Goal: Answer question/provide support: Share knowledge or assist other users

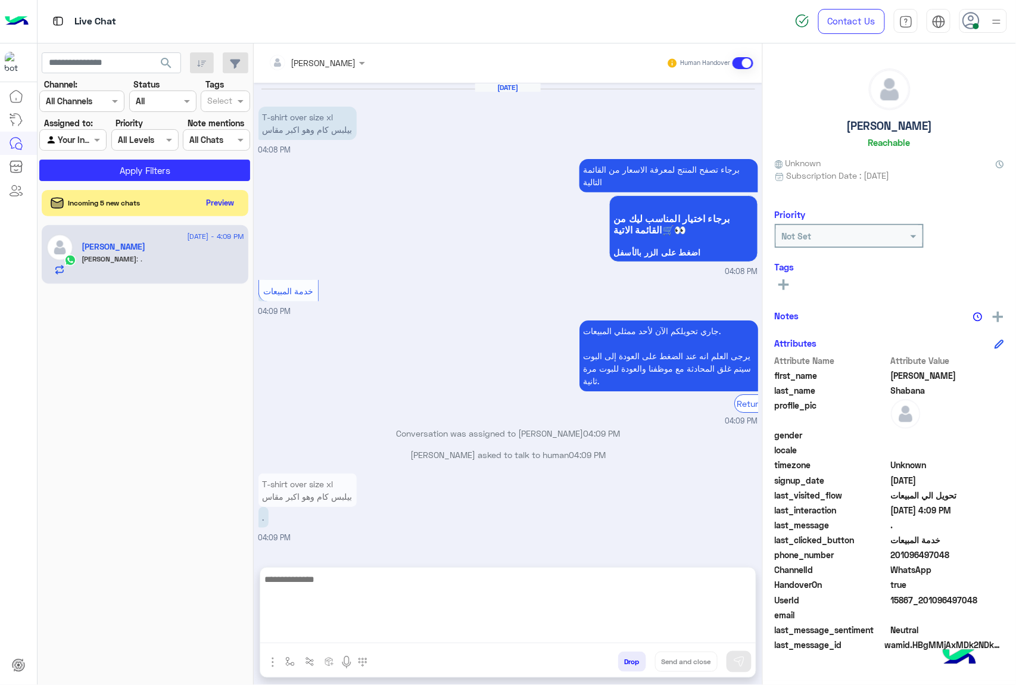
click at [377, 628] on textarea at bounding box center [508, 607] width 496 height 71
paste textarea "**********"
type textarea "**********"
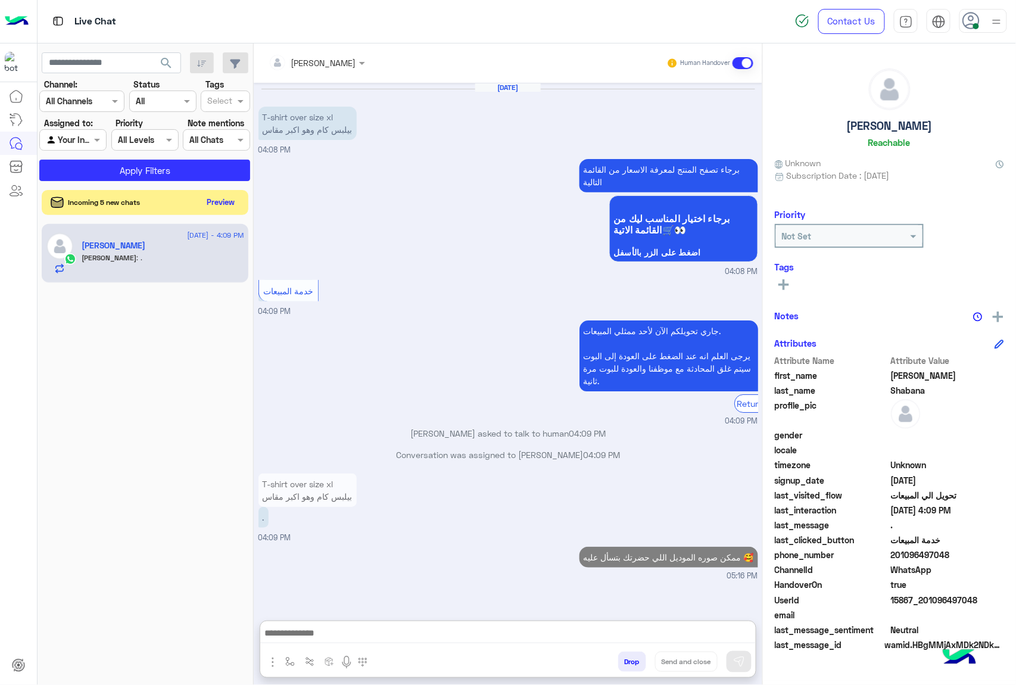
click at [227, 207] on button "Preview" at bounding box center [221, 202] width 37 height 16
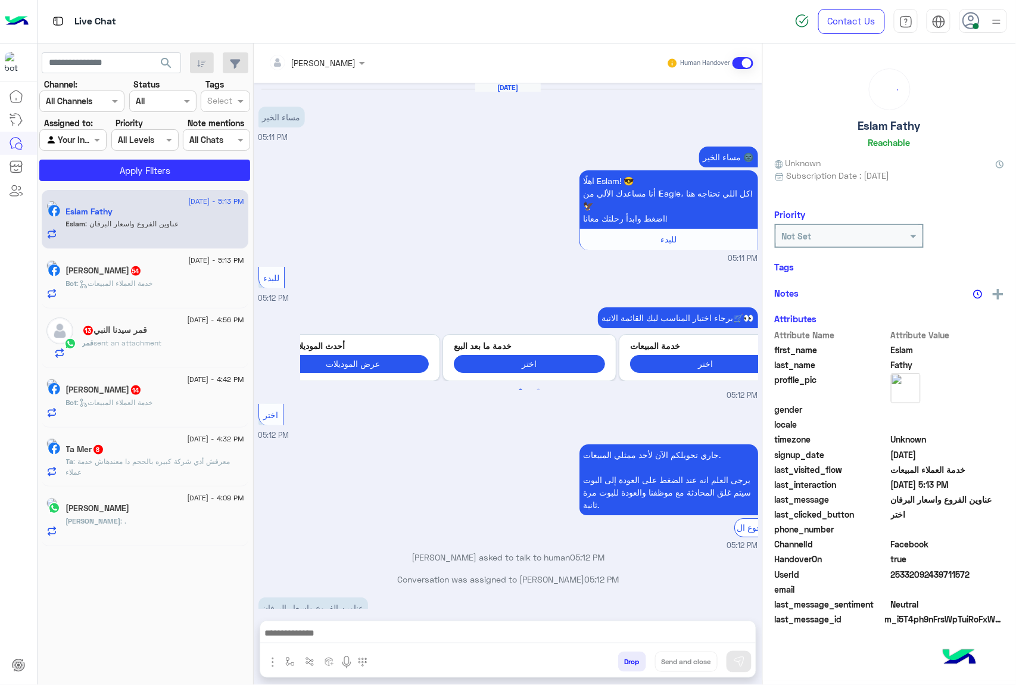
scroll to position [34, 0]
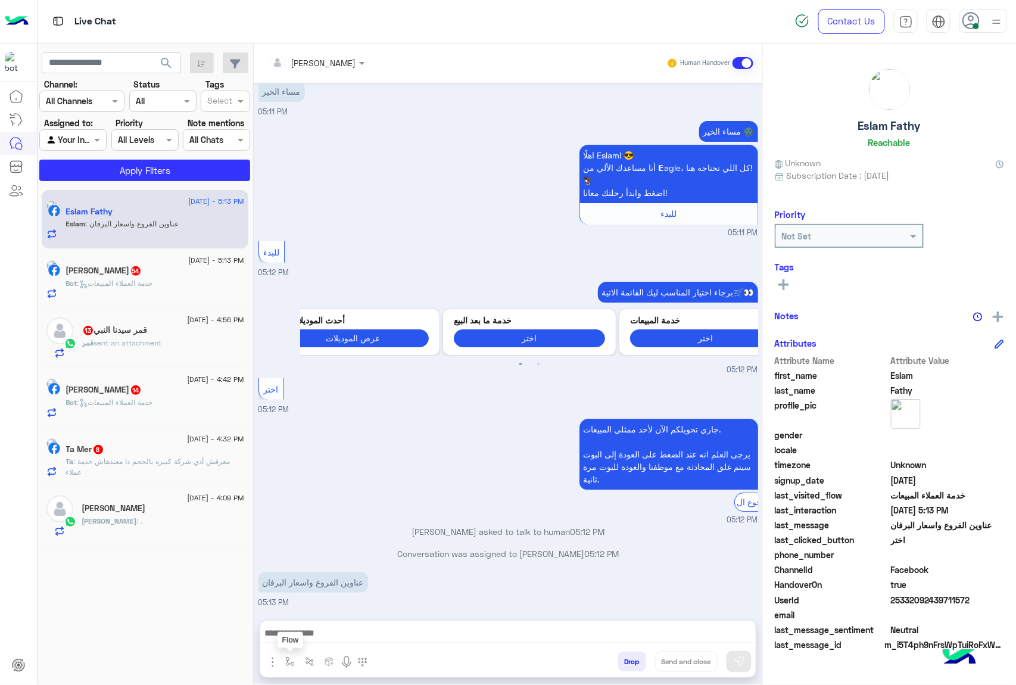
click at [289, 661] on img "button" at bounding box center [290, 662] width 10 height 10
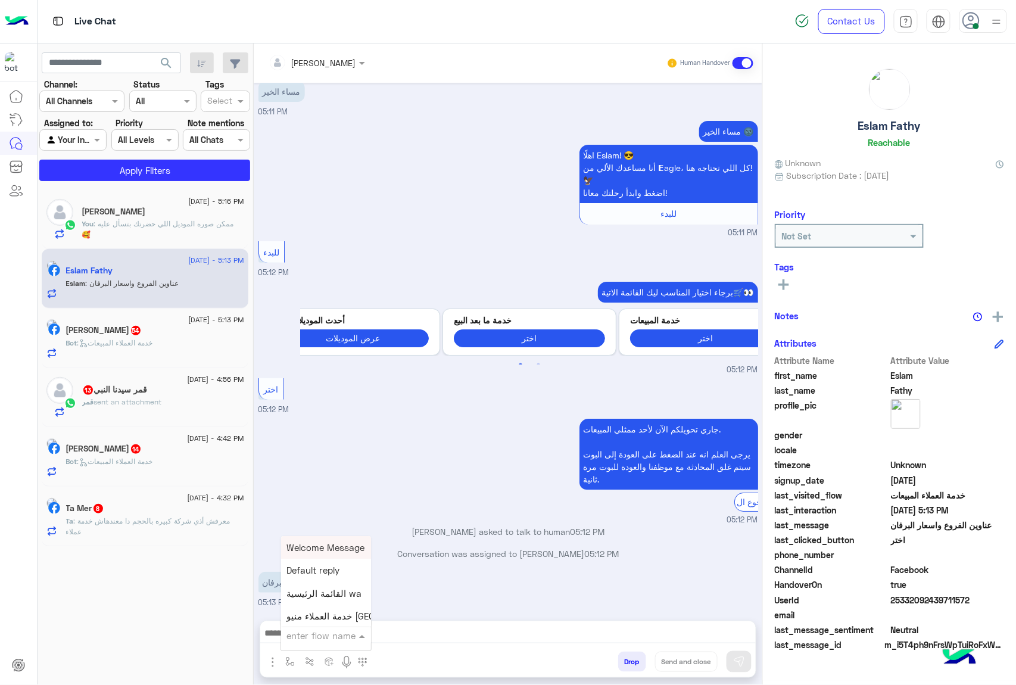
click at [329, 639] on input "text" at bounding box center [311, 636] width 49 height 14
type input "**"
click at [332, 560] on div "فروع ال[GEOGRAPHIC_DATA]" at bounding box center [325, 570] width 88 height 23
type textarea "**********"
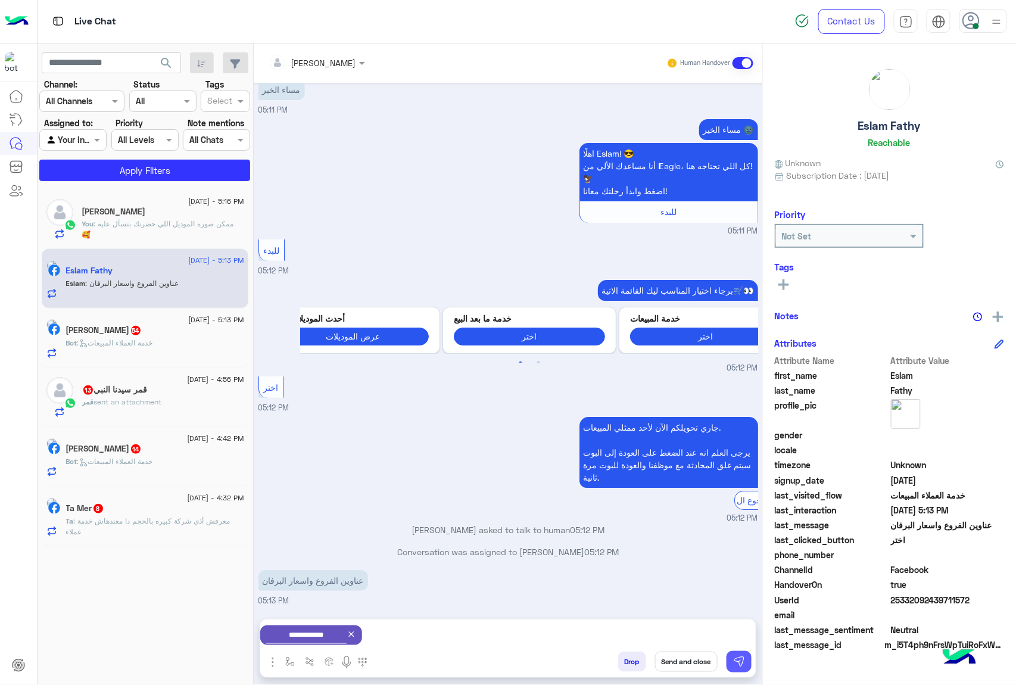
click at [730, 662] on button at bounding box center [739, 661] width 25 height 21
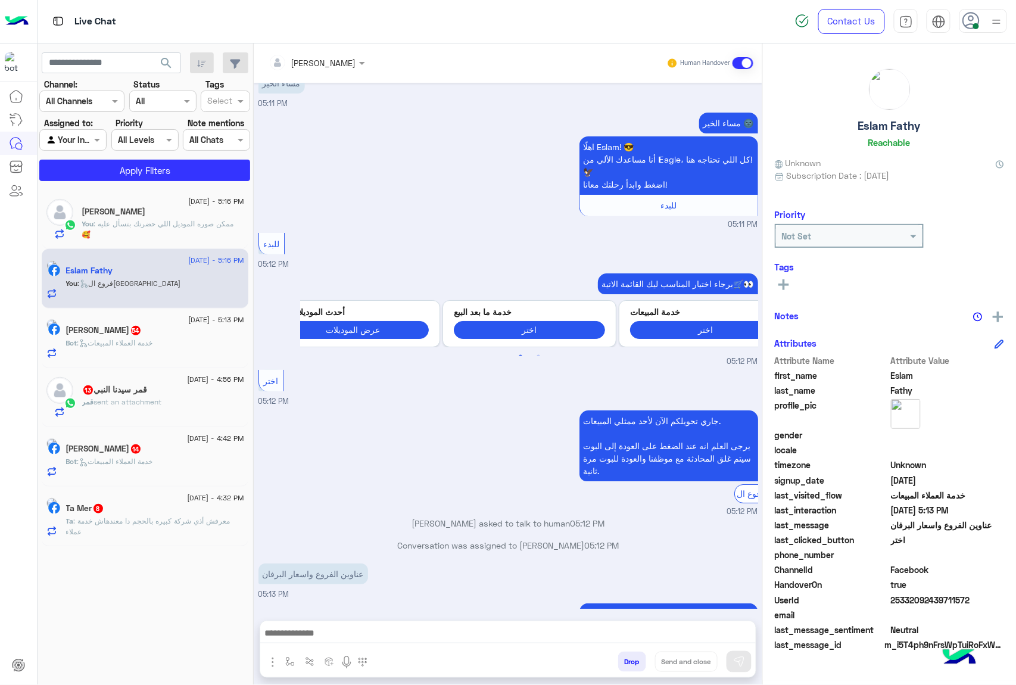
scroll to position [332, 0]
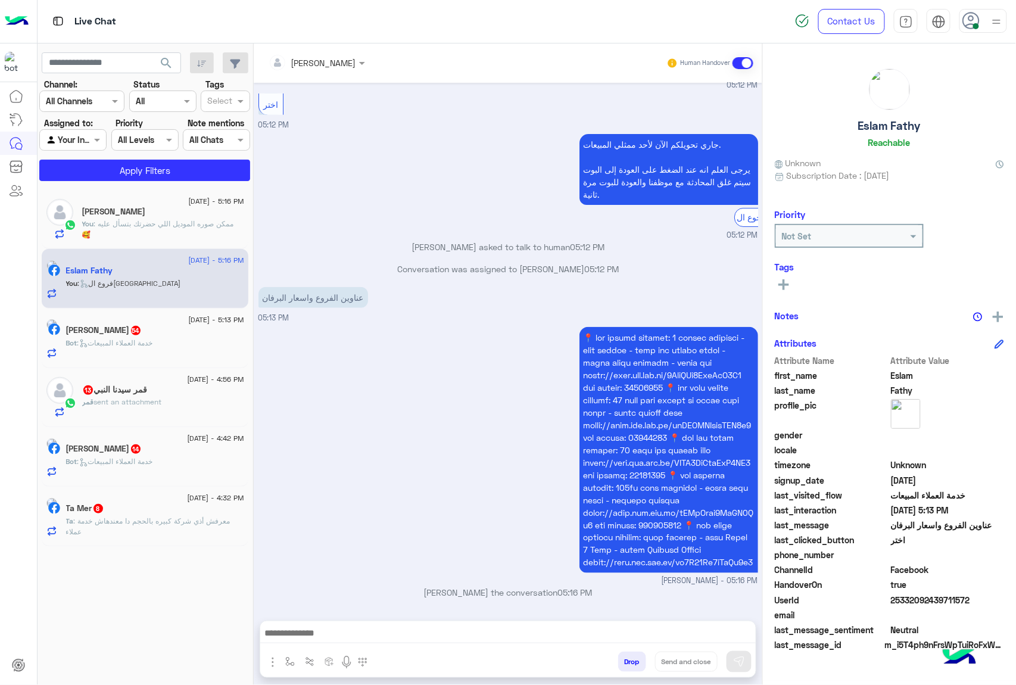
click at [191, 347] on div "Bot : خدمة العملاء المبيعات" at bounding box center [155, 348] width 178 height 21
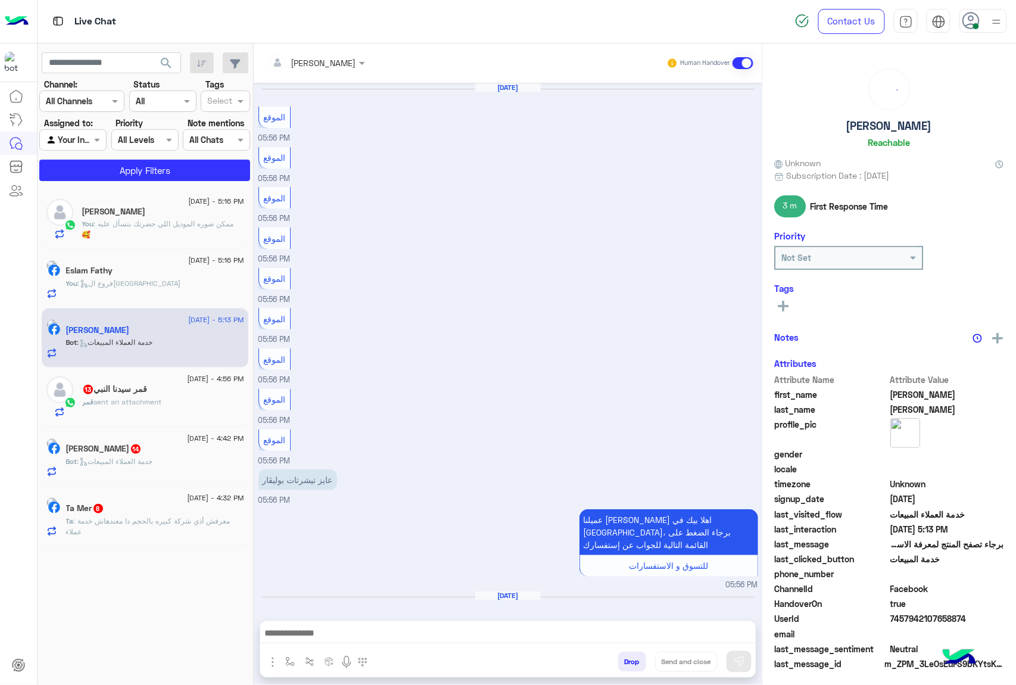
scroll to position [1301, 0]
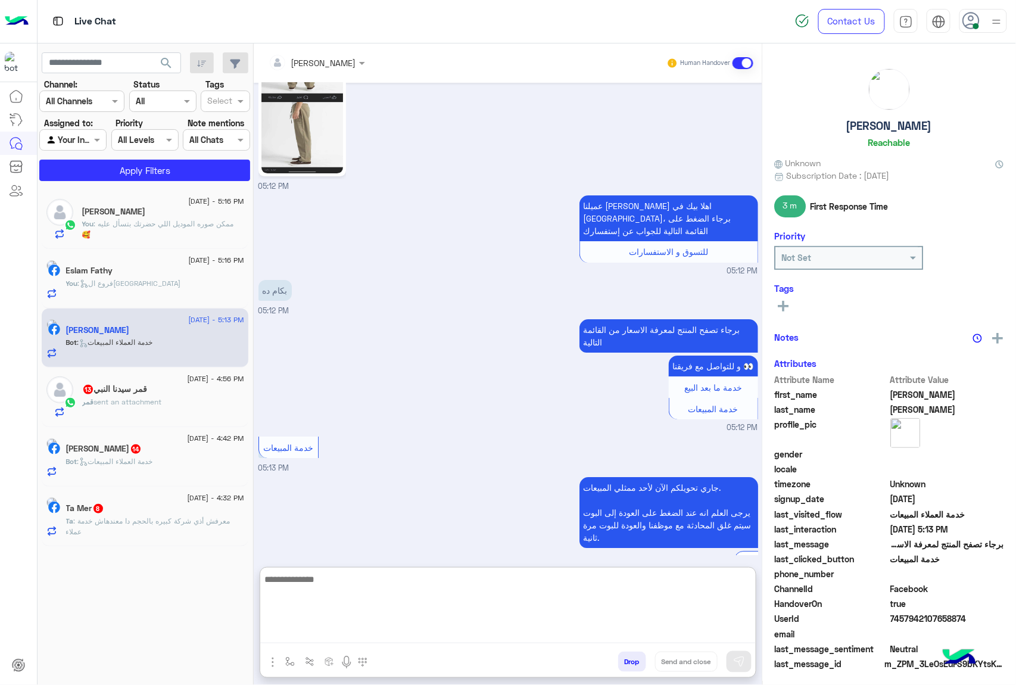
click at [446, 634] on textarea at bounding box center [508, 607] width 496 height 71
paste textarea "**********"
type textarea "**********"
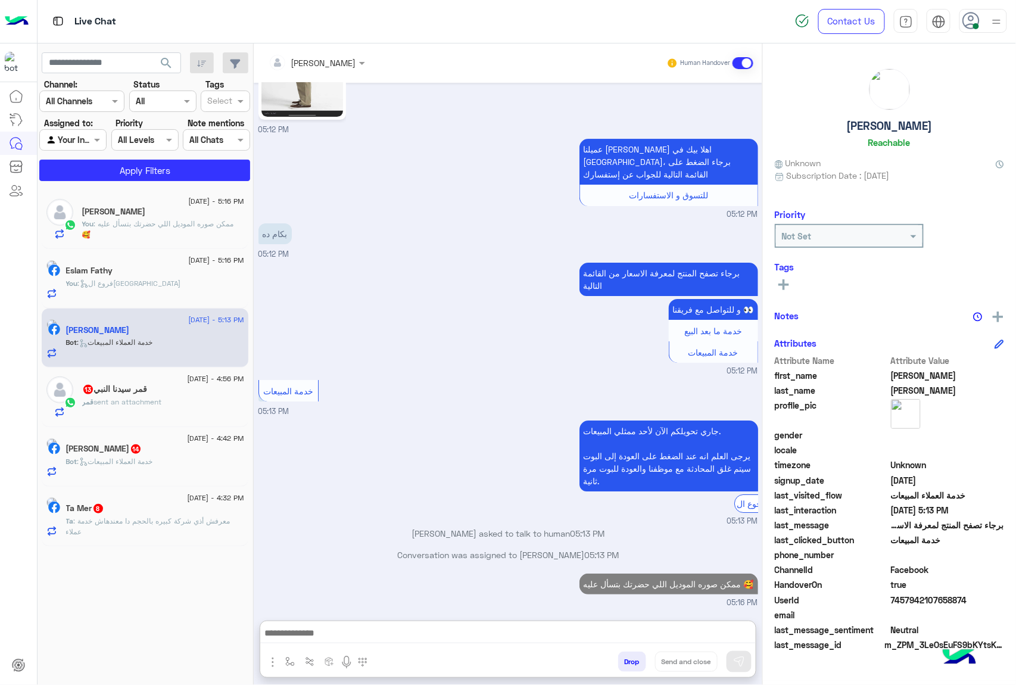
scroll to position [1409, 0]
click at [170, 412] on div "قمر sent an attachment" at bounding box center [163, 407] width 162 height 21
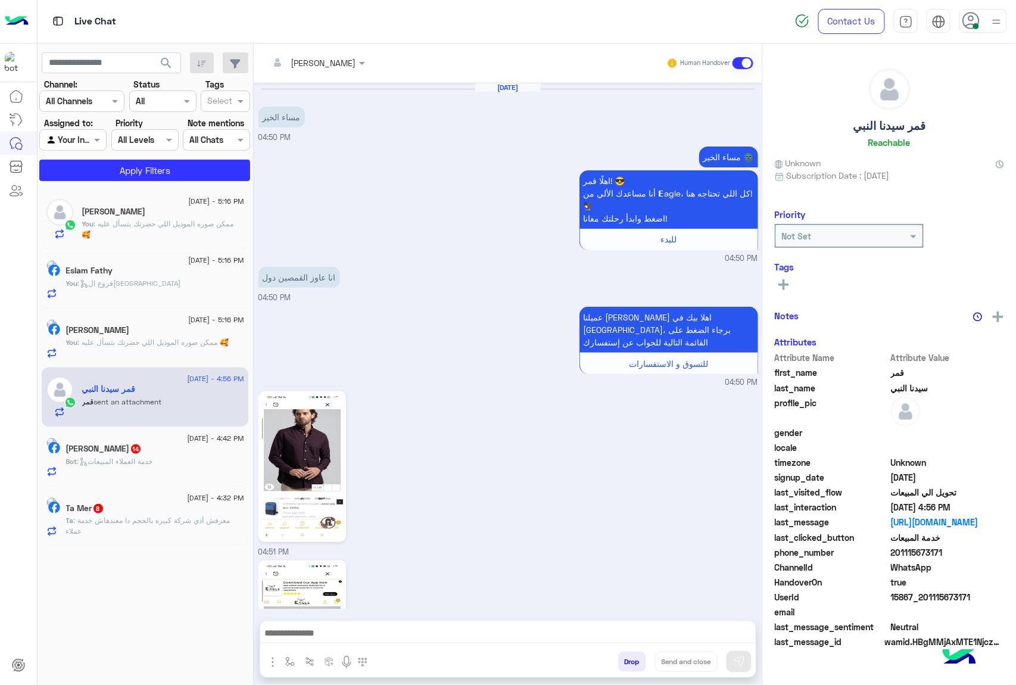
scroll to position [1563, 0]
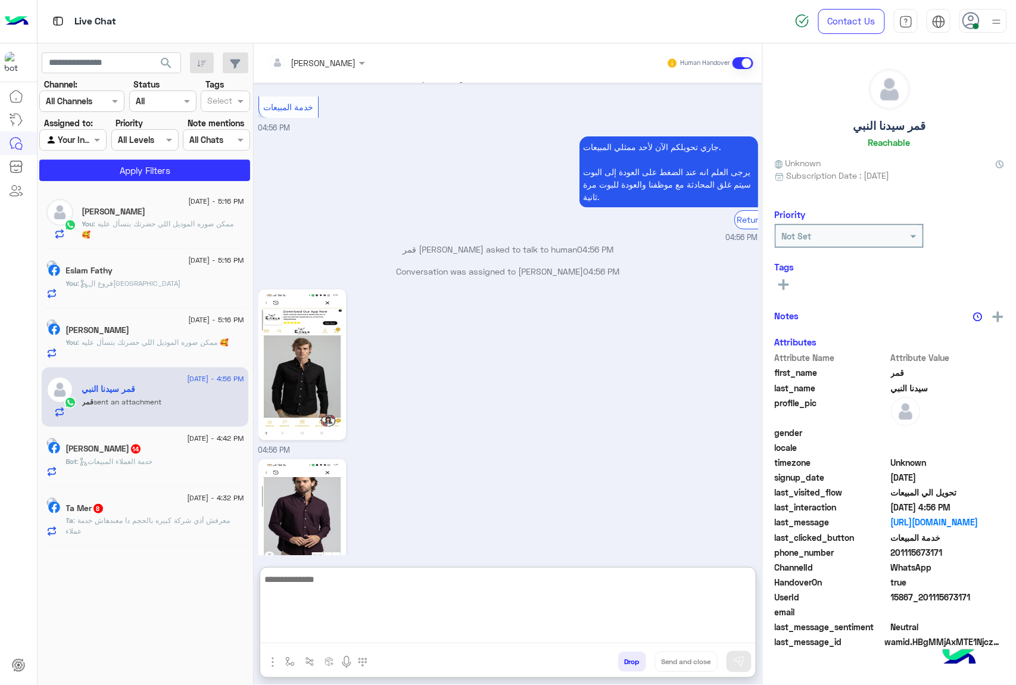
click at [417, 640] on textarea at bounding box center [508, 607] width 496 height 71
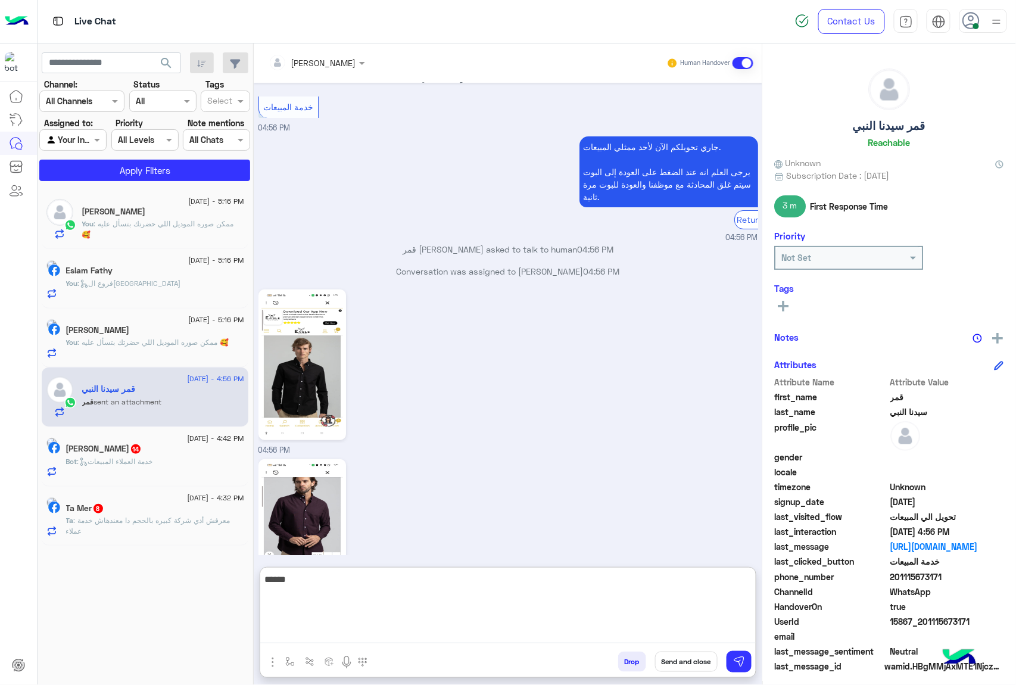
type textarea "*****"
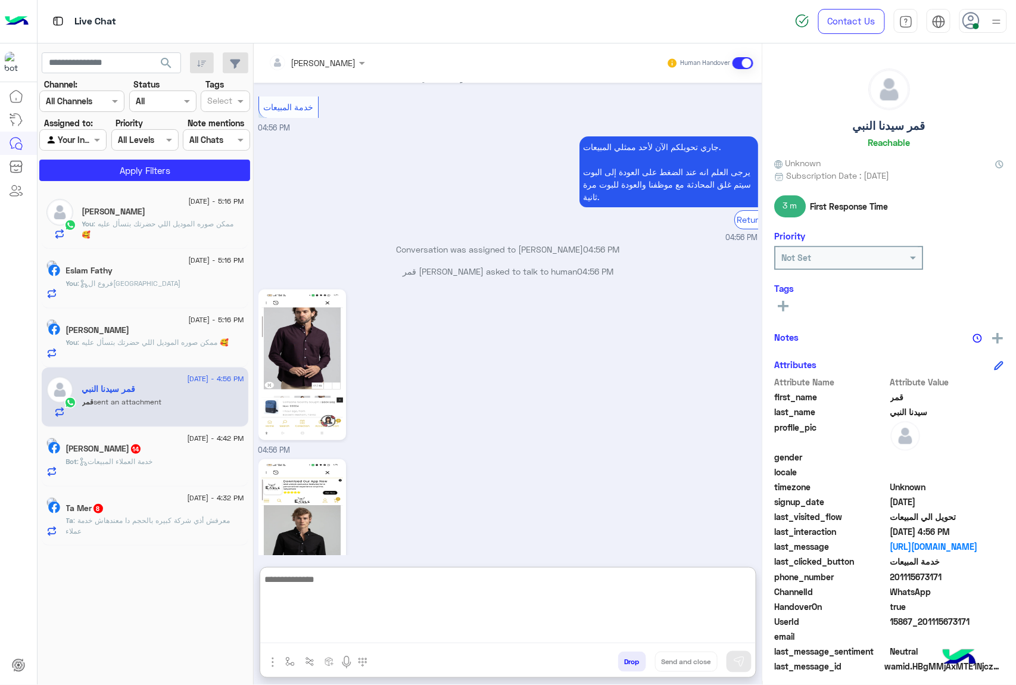
scroll to position [1654, 0]
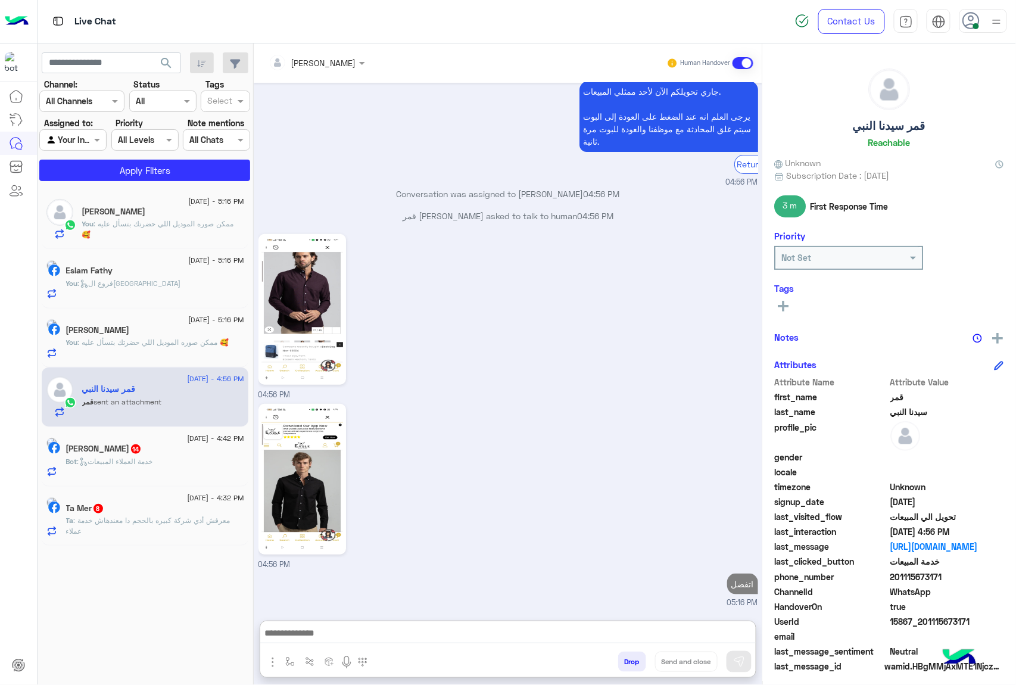
click at [141, 456] on div "[PERSON_NAME] 14" at bounding box center [155, 450] width 178 height 13
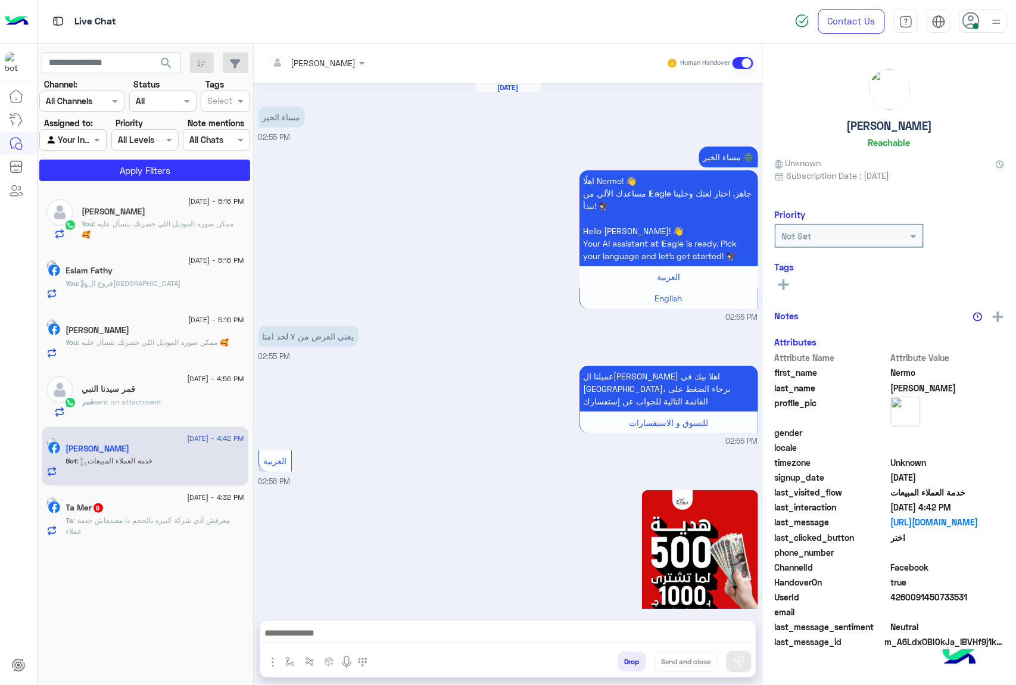
scroll to position [2064, 0]
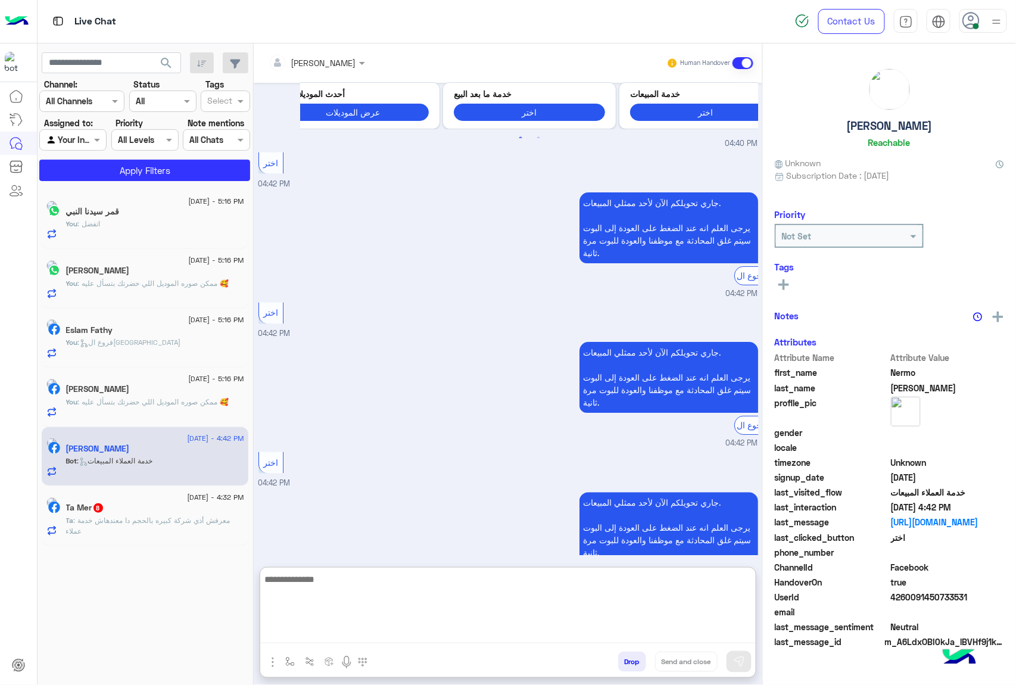
click at [407, 637] on textarea at bounding box center [508, 607] width 496 height 71
paste textarea "**********"
type textarea "**********"
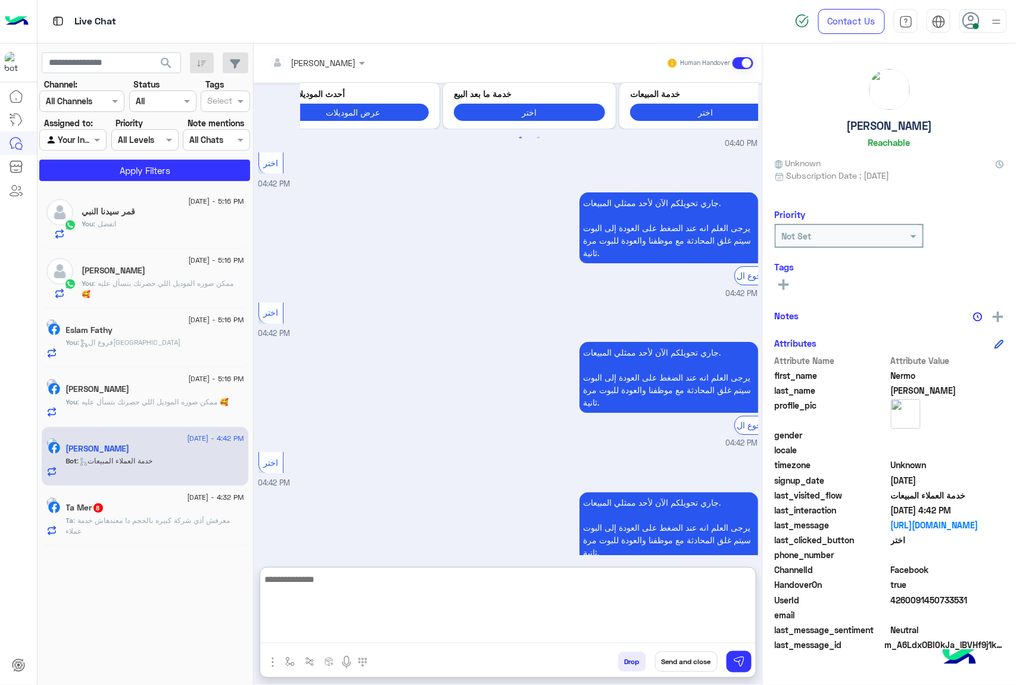
scroll to position [2156, 0]
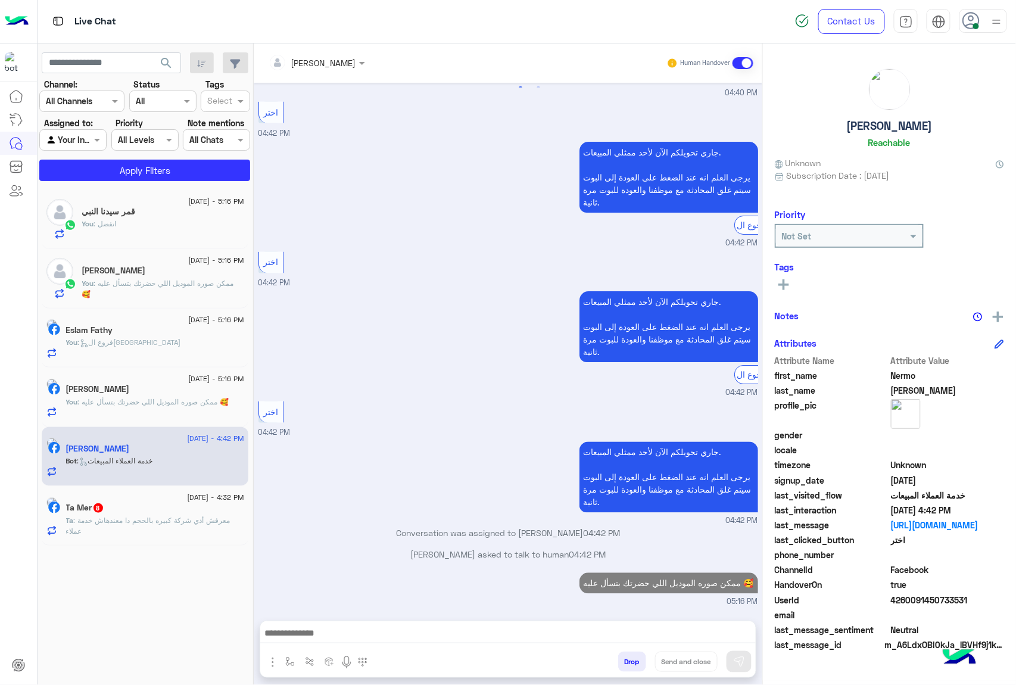
click at [137, 515] on div "Ta Mer 8" at bounding box center [155, 509] width 178 height 13
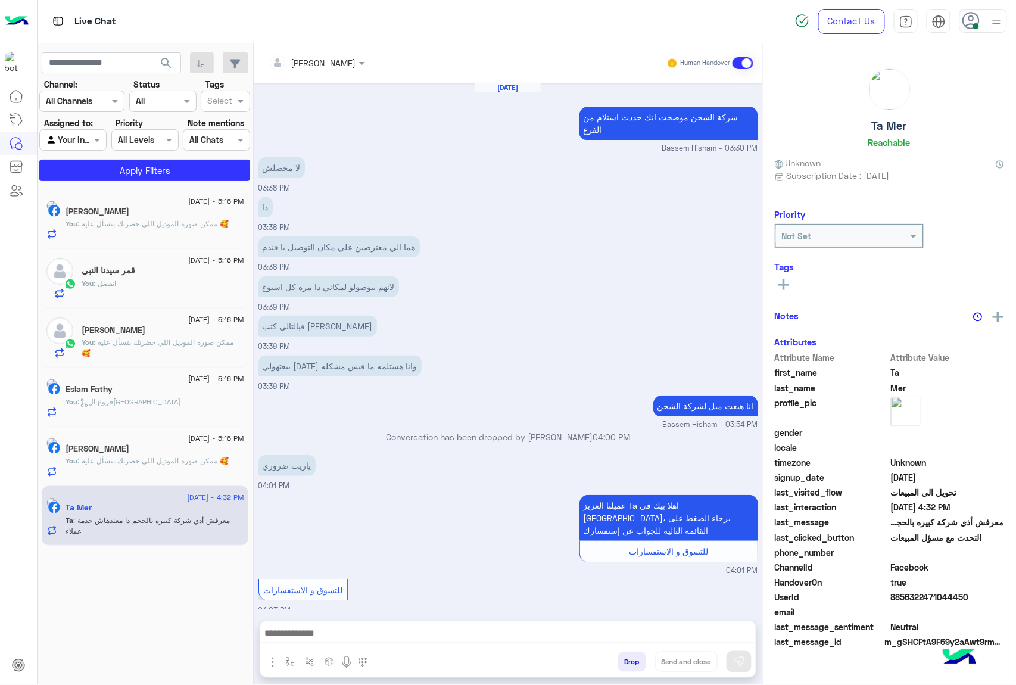
scroll to position [933, 0]
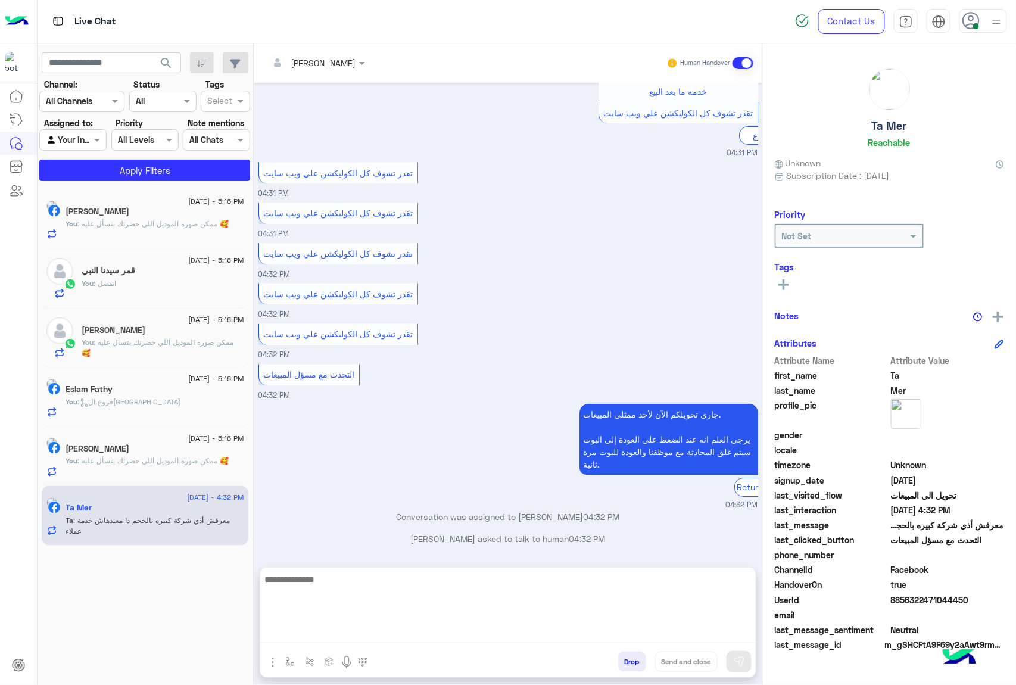
click at [435, 634] on textarea at bounding box center [508, 607] width 496 height 71
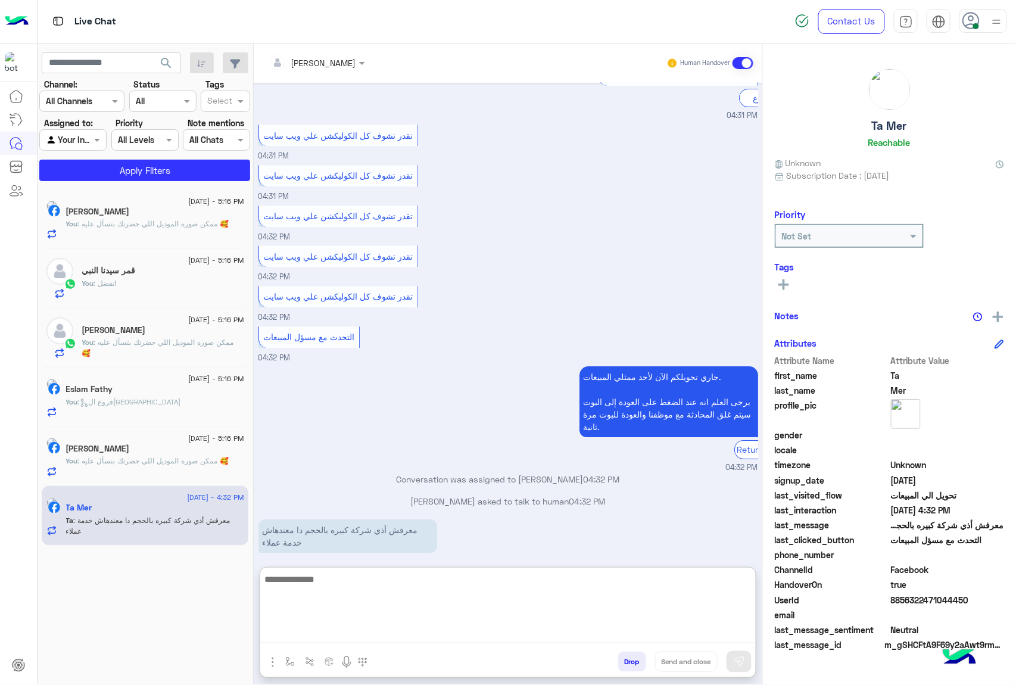
scroll to position [987, 0]
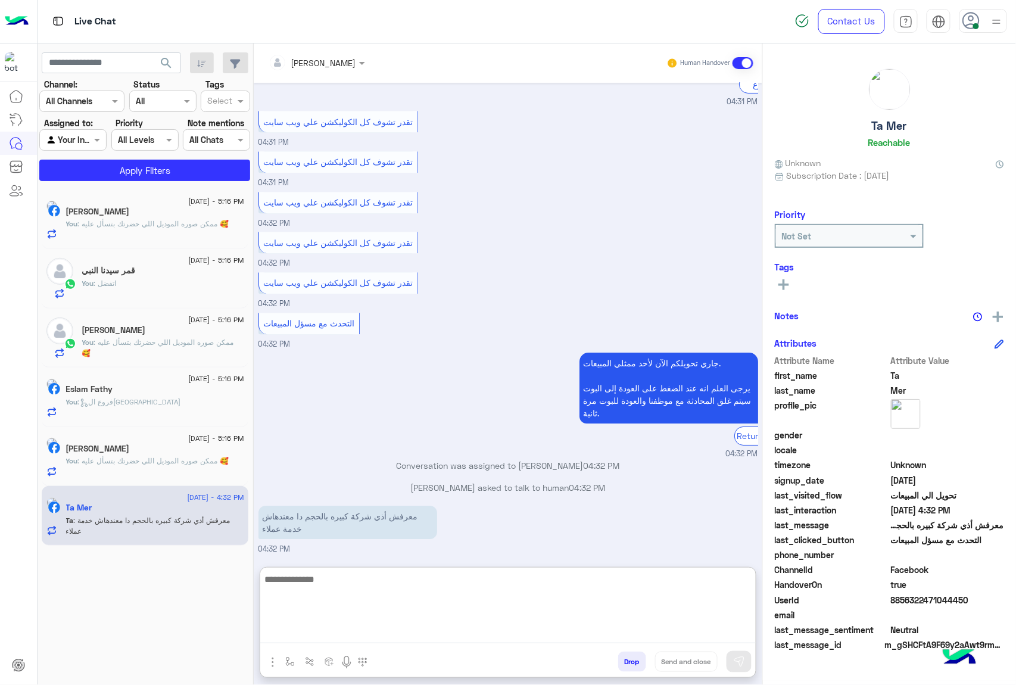
click at [431, 591] on textarea at bounding box center [508, 607] width 496 height 71
paste textarea "**********"
type textarea "**********"
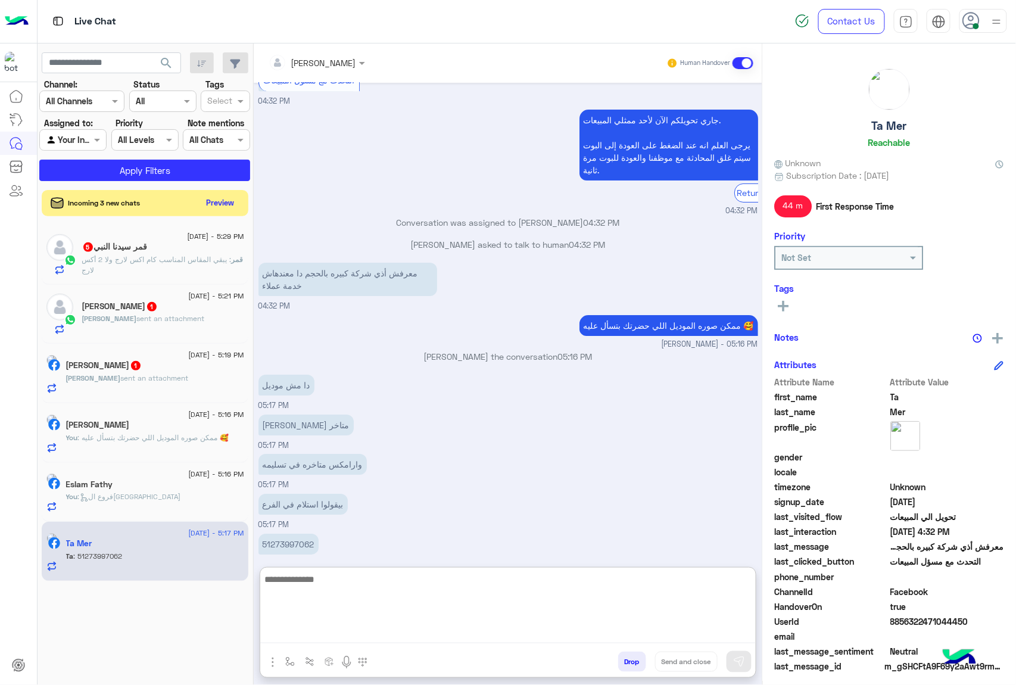
scroll to position [1244, 0]
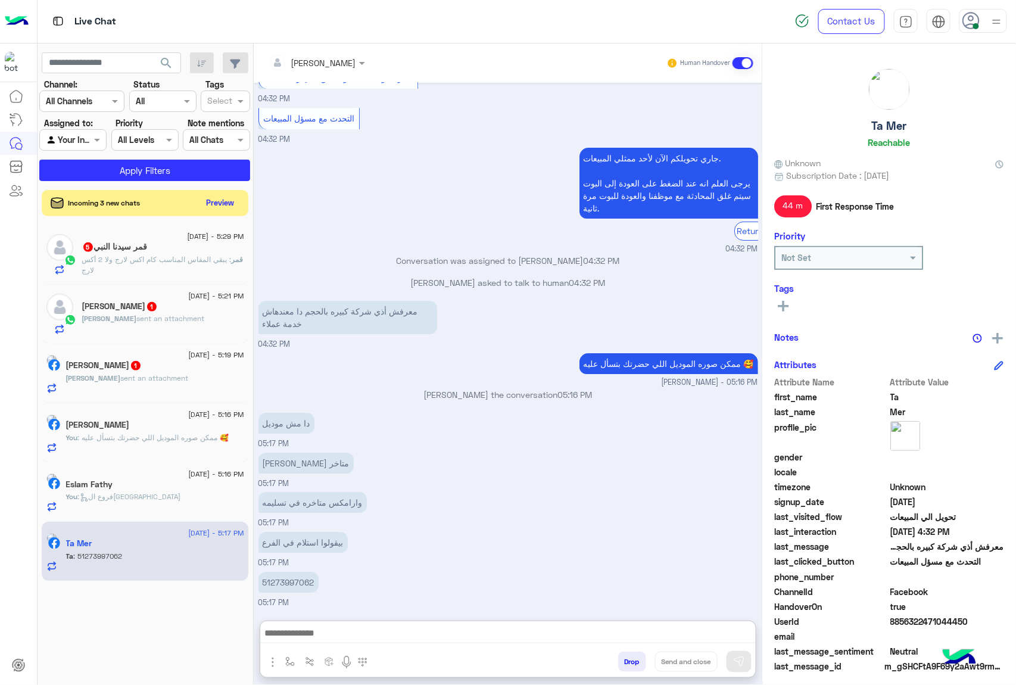
click at [341, 67] on div at bounding box center [317, 62] width 108 height 14
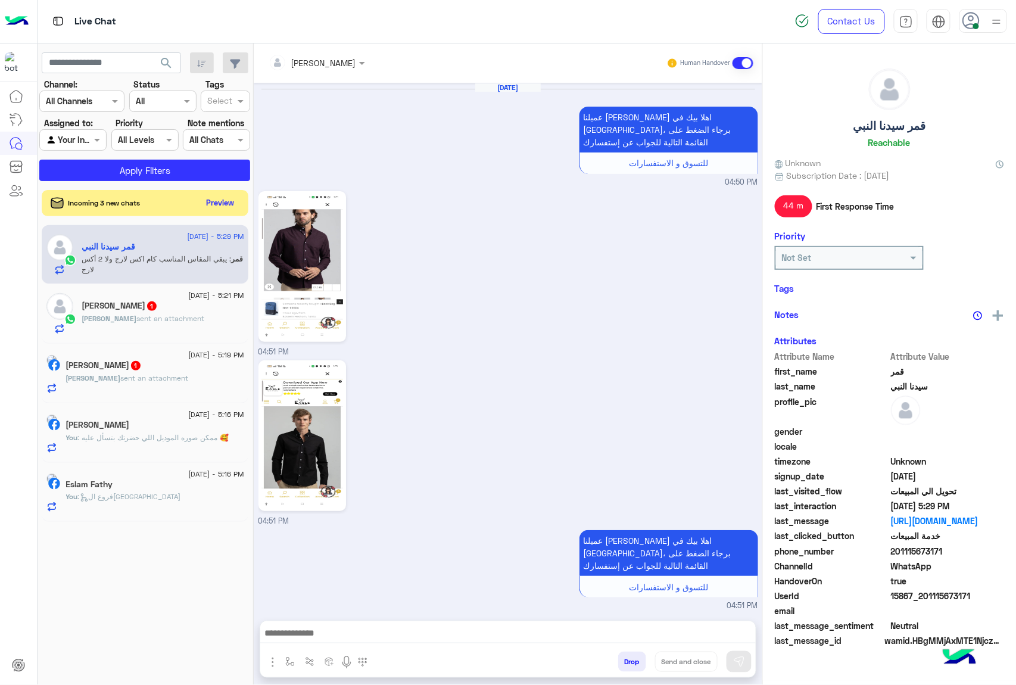
scroll to position [1893, 0]
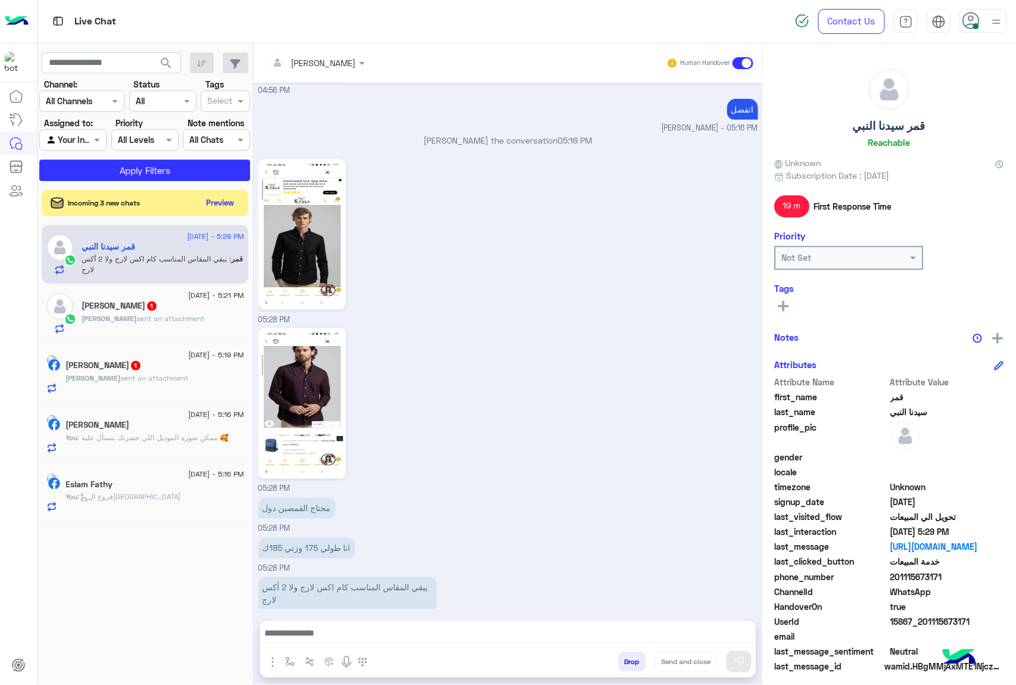
click at [636, 659] on button "Drop" at bounding box center [632, 662] width 28 height 20
click at [636, 659] on div "[PERSON_NAME] Human Handover [DATE] عميلنا [PERSON_NAME] اهلا بيك في [GEOGRAPHI…" at bounding box center [508, 366] width 509 height 646
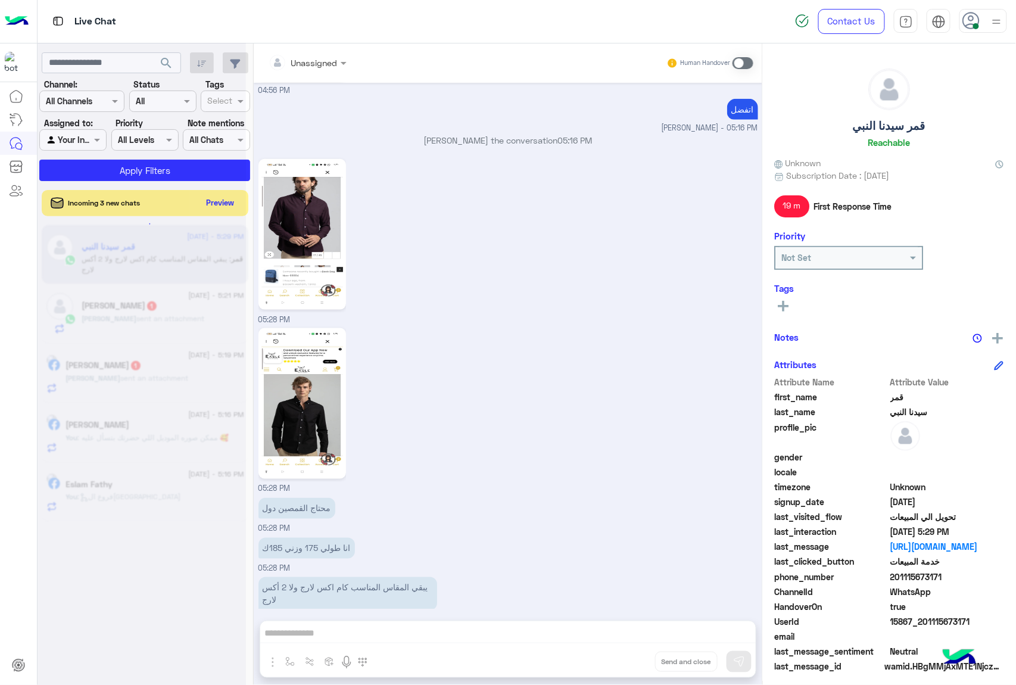
click at [636, 659] on div "Unassigned Human Handover [DATE] عميلنا [PERSON_NAME] اهلا بيك في [GEOGRAPHIC_D…" at bounding box center [508, 366] width 509 height 646
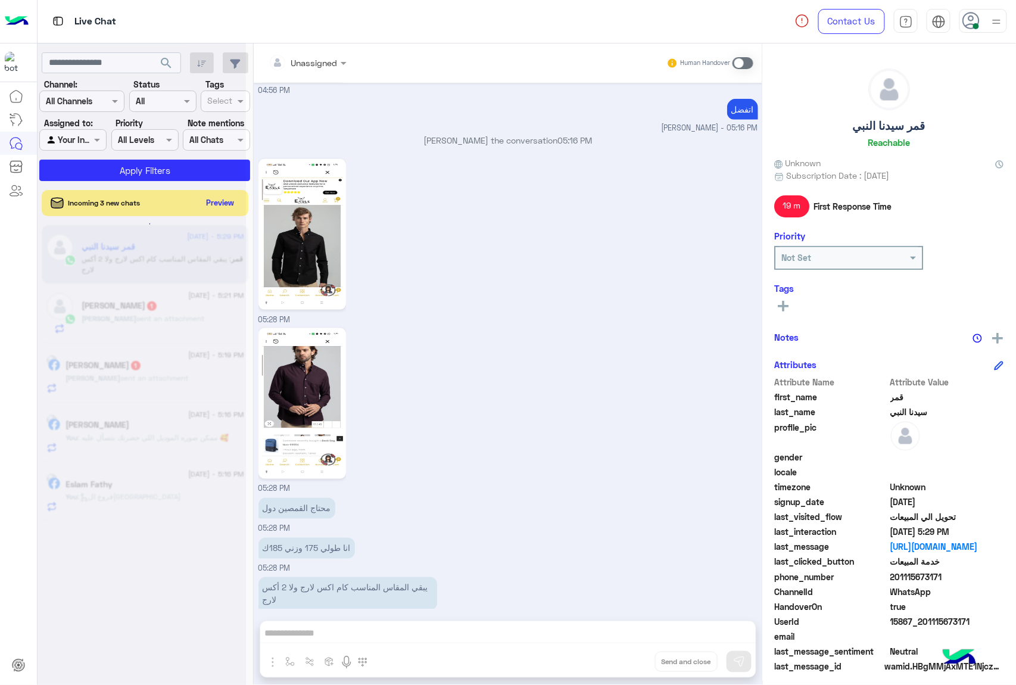
scroll to position [1935, 0]
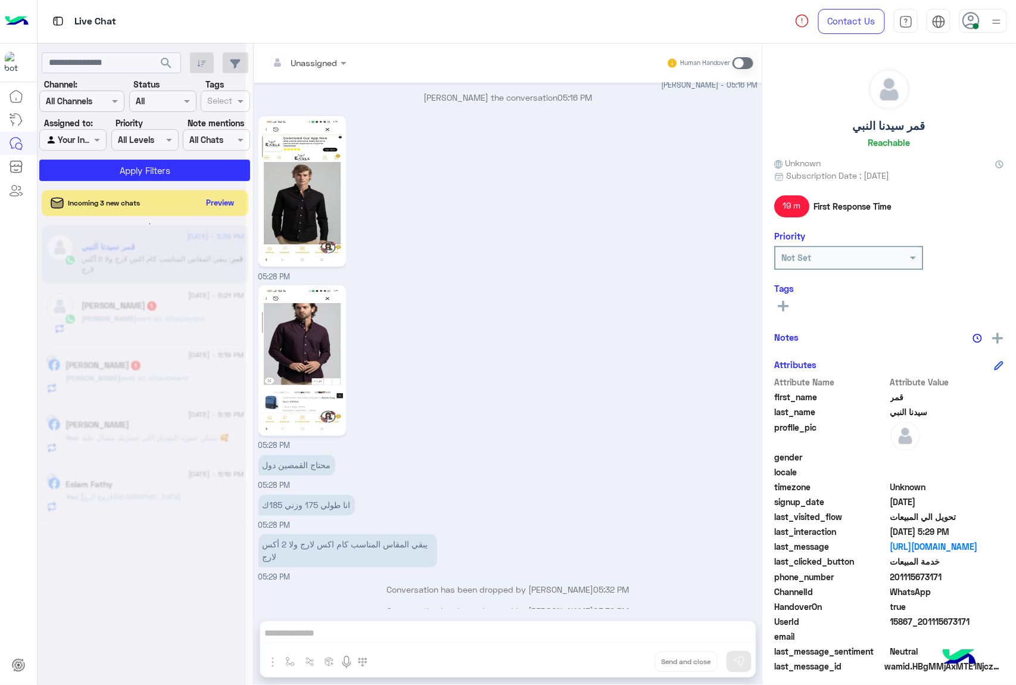
click at [636, 659] on div "Unassigned Human Handover [DATE] عميلنا [PERSON_NAME] اهلا بيك في [GEOGRAPHIC_D…" at bounding box center [508, 366] width 509 height 646
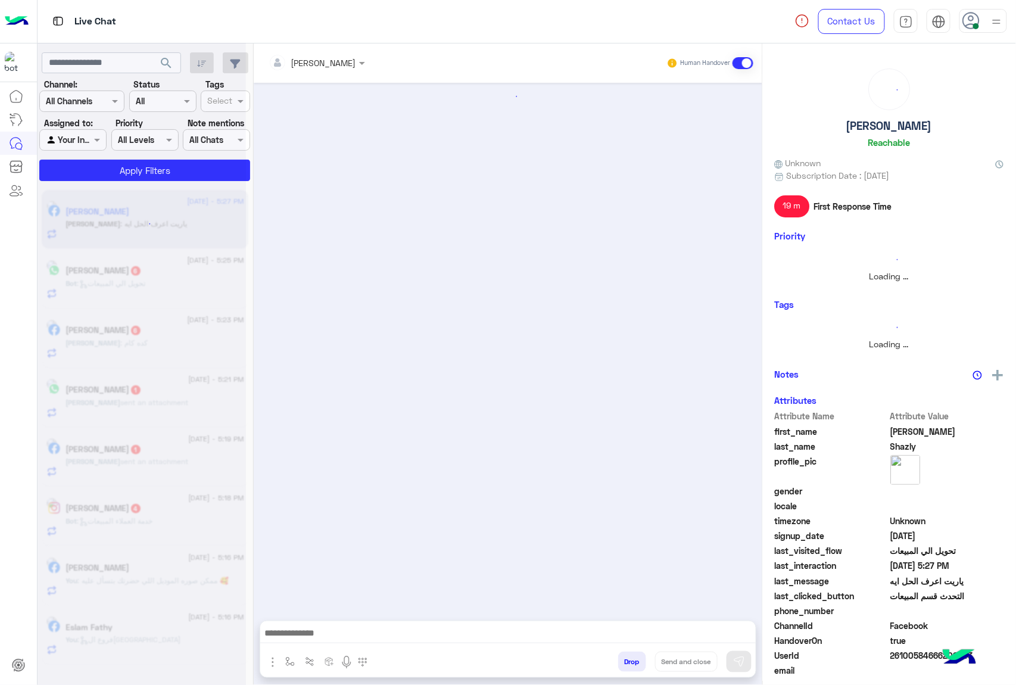
click at [636, 659] on button "Drop" at bounding box center [632, 662] width 28 height 20
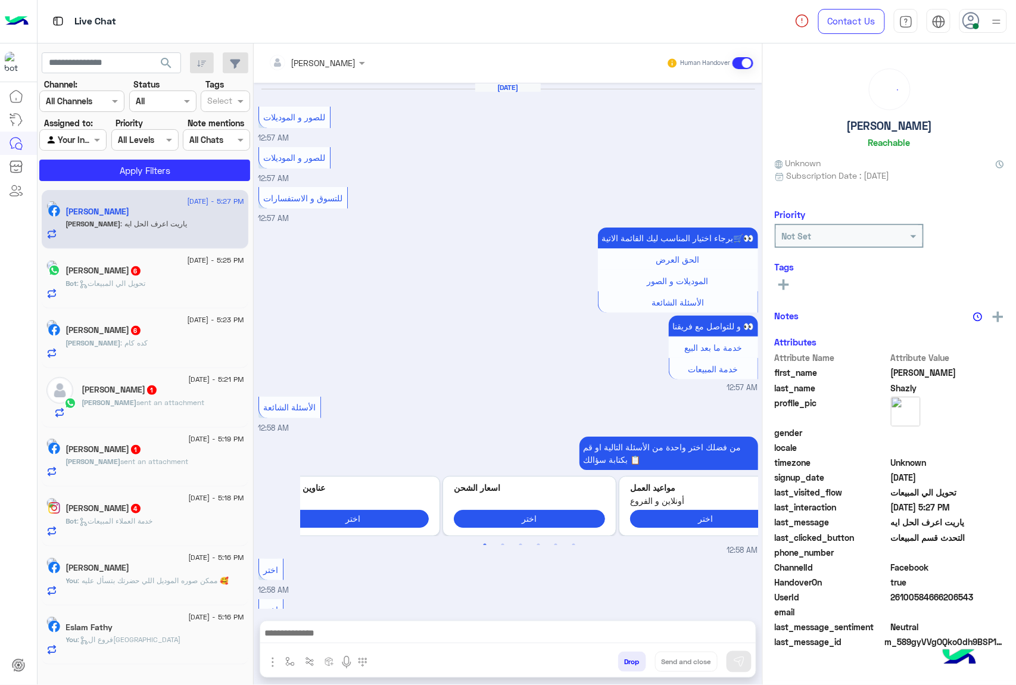
click at [636, 659] on button "Drop" at bounding box center [632, 662] width 28 height 20
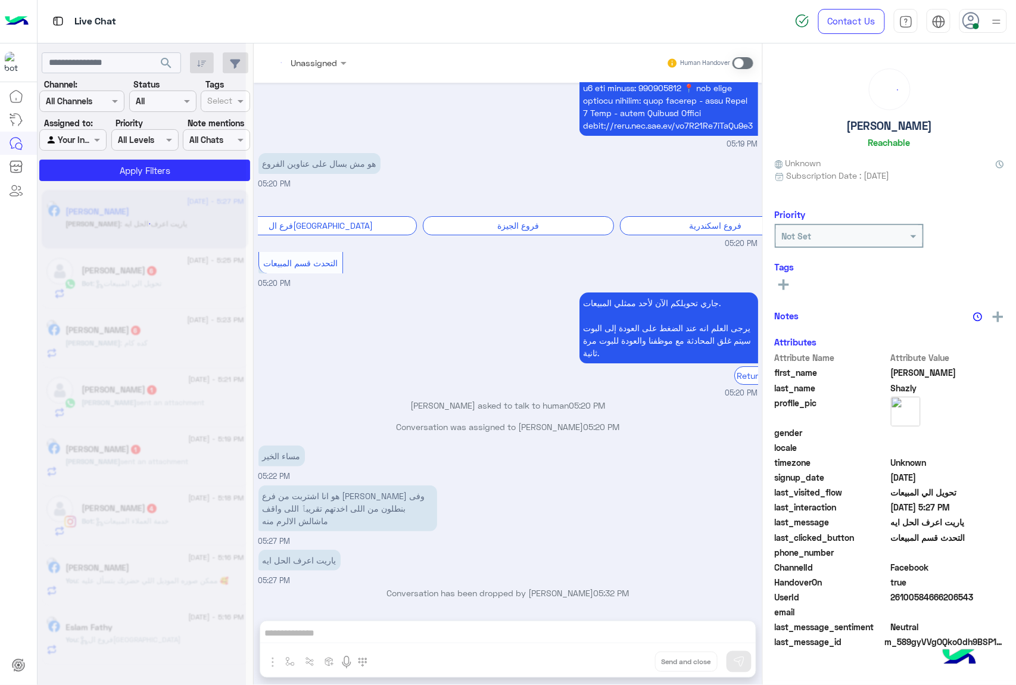
click at [636, 659] on div "Unassigned Human Handover [DATE] للصور و الموديلات 12:57 AM للصور و الموديلات 1…" at bounding box center [508, 366] width 509 height 646
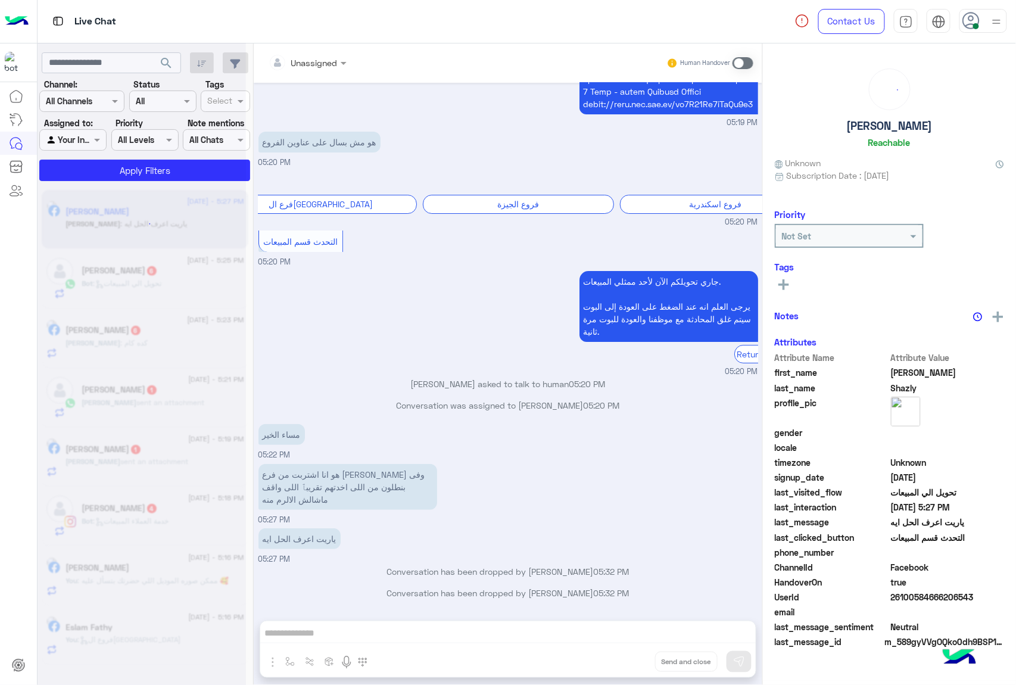
scroll to position [1474, 0]
click at [636, 659] on div "Unassigned Human Handover [DATE] للصور و الموديلات 12:57 AM للصور و الموديلات 1…" at bounding box center [508, 366] width 509 height 646
click at [0, 0] on button "Drop" at bounding box center [0, 0] width 0 height 0
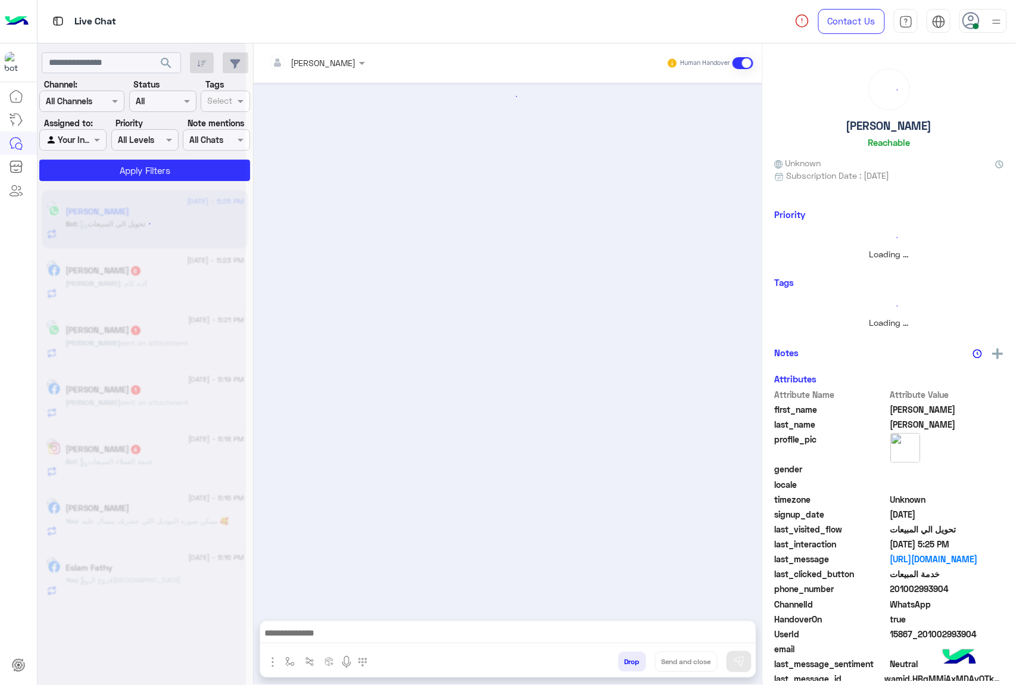
click at [636, 659] on button "Drop" at bounding box center [632, 662] width 28 height 20
click at [636, 659] on div "[PERSON_NAME] Human Handover enter flow name Drop Send and close" at bounding box center [508, 366] width 509 height 646
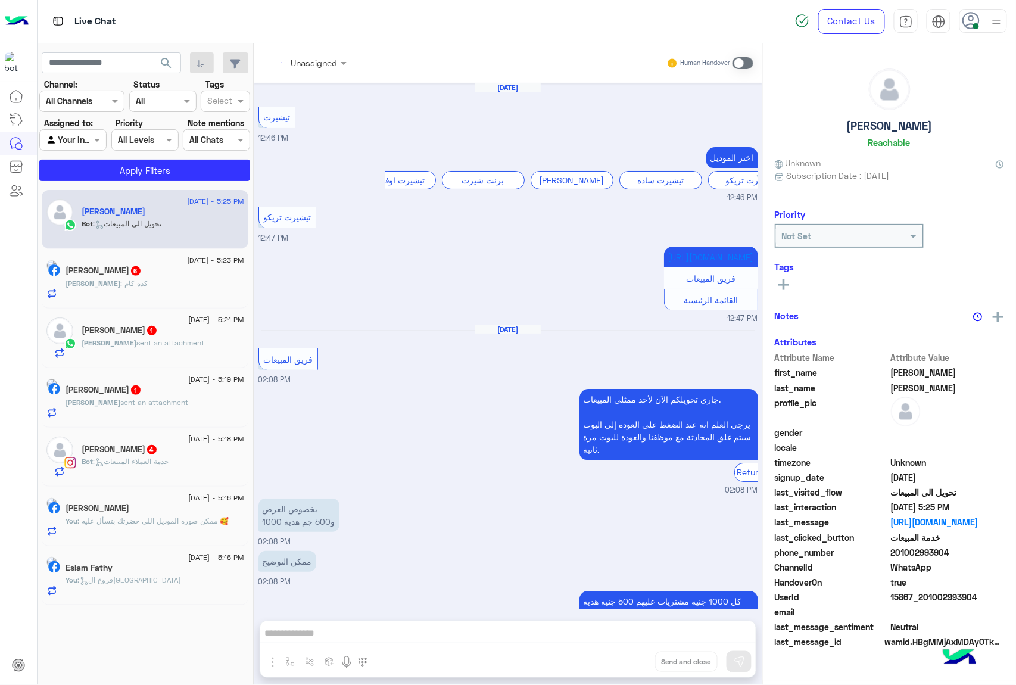
scroll to position [1585, 0]
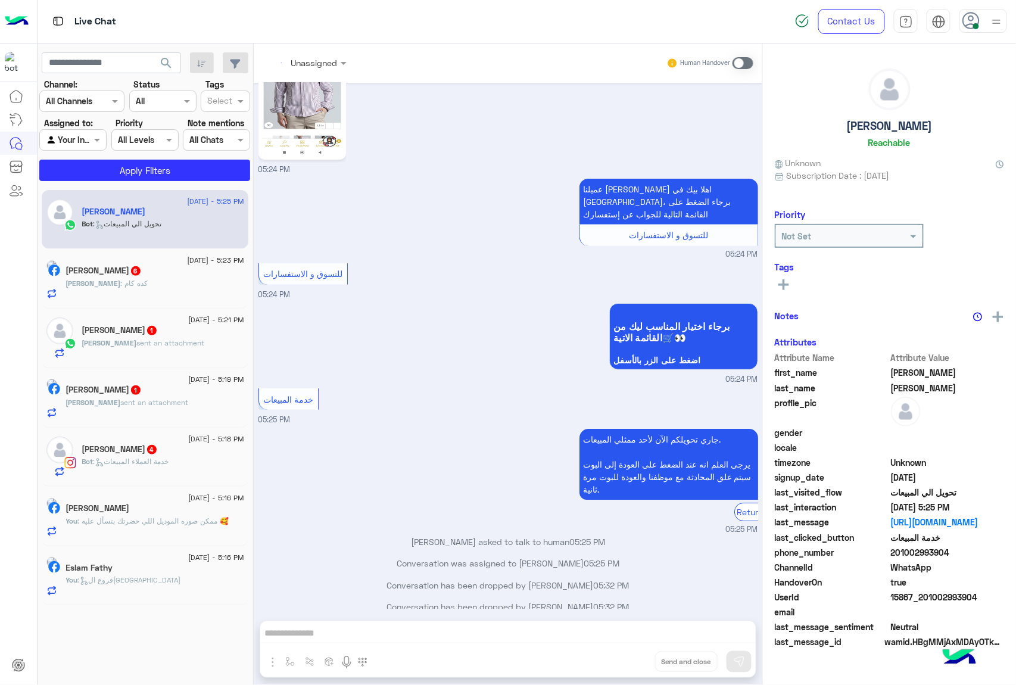
click at [636, 659] on div "Unassigned Human Handover [DATE] تيشيرت 12:46 PM اختر الموديل تيشيرت اوفر سيز ب…" at bounding box center [508, 366] width 509 height 646
click at [0, 0] on button "Drop" at bounding box center [0, 0] width 0 height 0
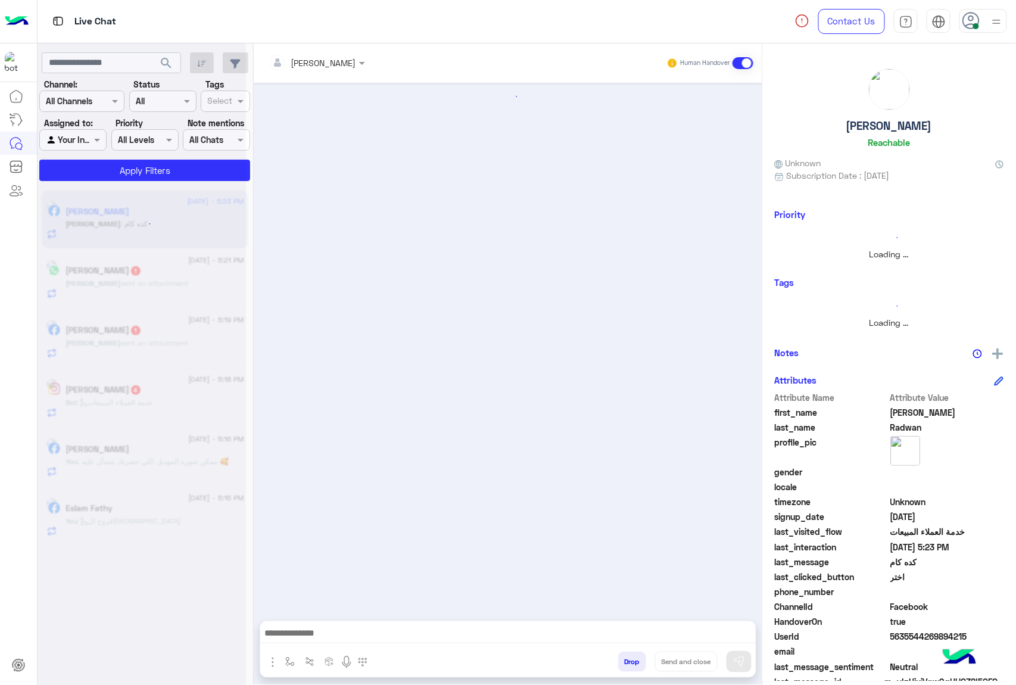
click at [636, 659] on button "Drop" at bounding box center [632, 662] width 28 height 20
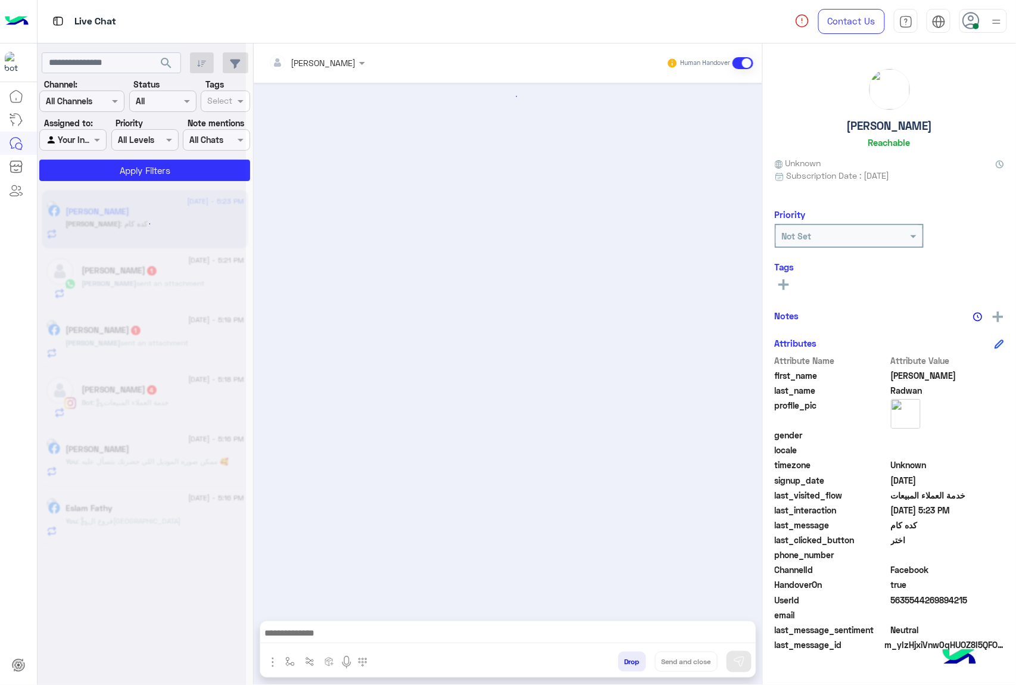
click at [636, 659] on button "Drop" at bounding box center [632, 662] width 28 height 20
click at [636, 659] on div "[PERSON_NAME] Human Handover enter flow name Drop Send and close" at bounding box center [508, 366] width 509 height 646
click at [0, 0] on button "Drop" at bounding box center [0, 0] width 0 height 0
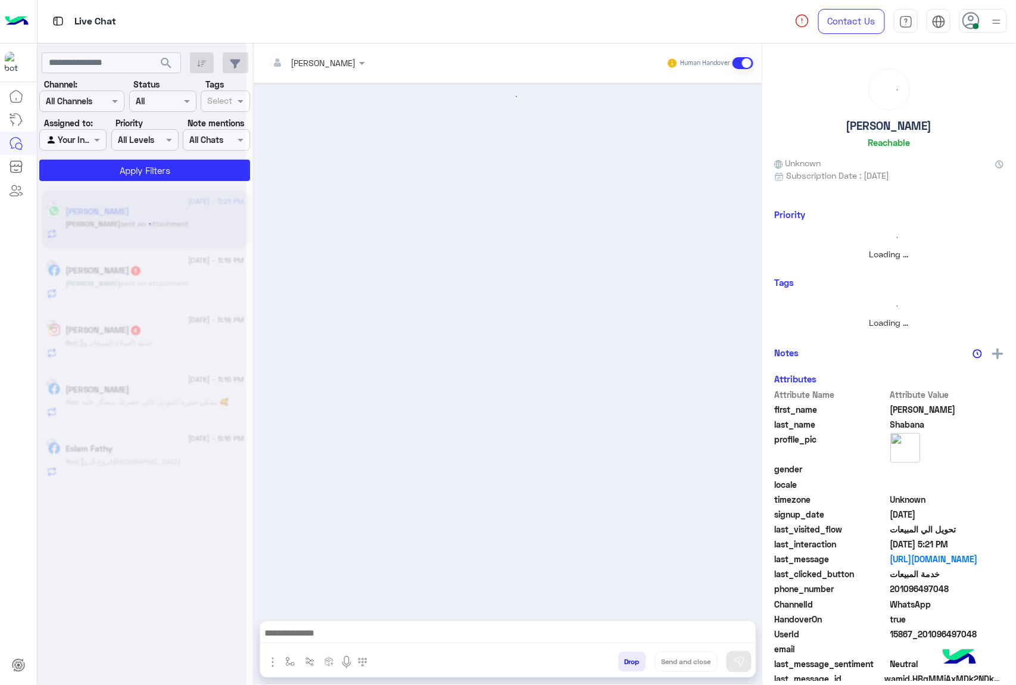
click at [636, 659] on button "Drop" at bounding box center [632, 662] width 28 height 20
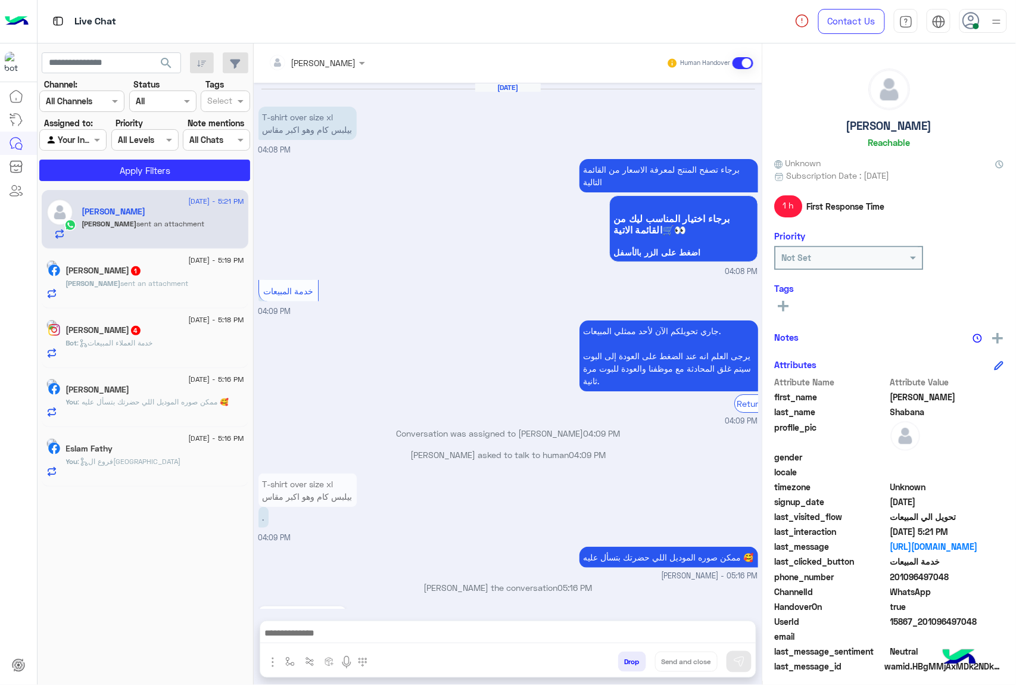
click at [636, 659] on button "Drop" at bounding box center [632, 662] width 28 height 20
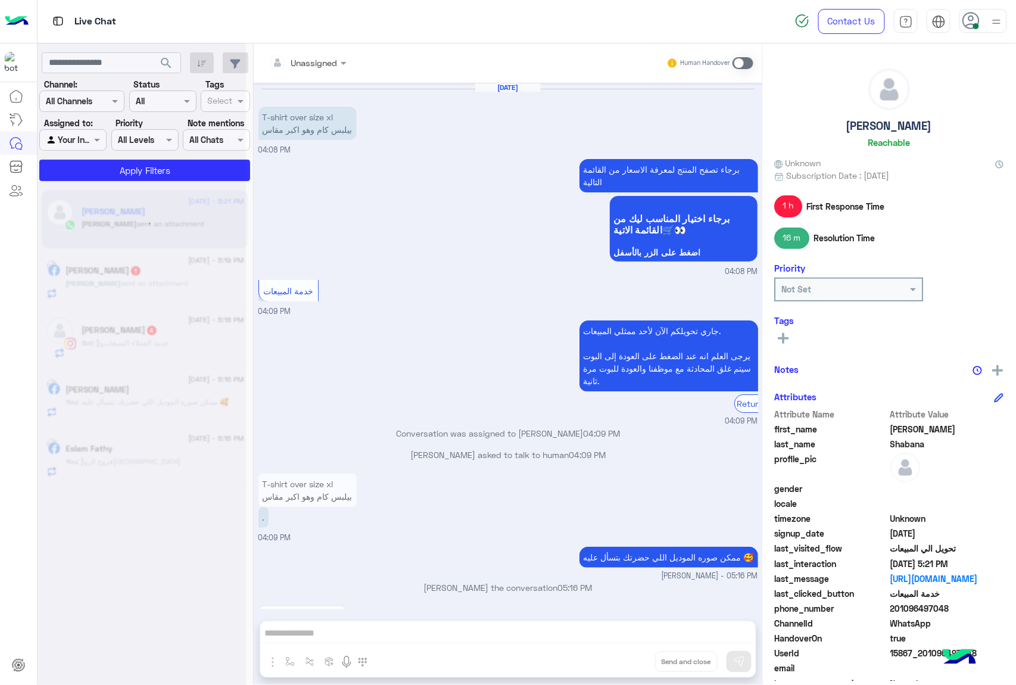
click at [0, 0] on button "Drop" at bounding box center [0, 0] width 0 height 0
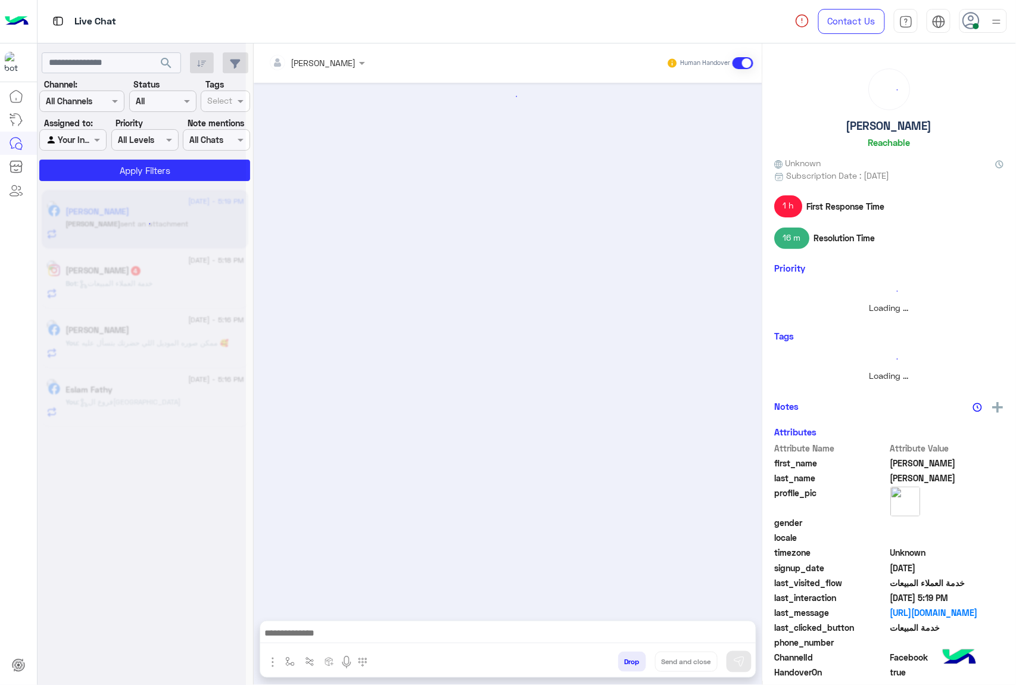
click at [636, 659] on button "Drop" at bounding box center [632, 662] width 28 height 20
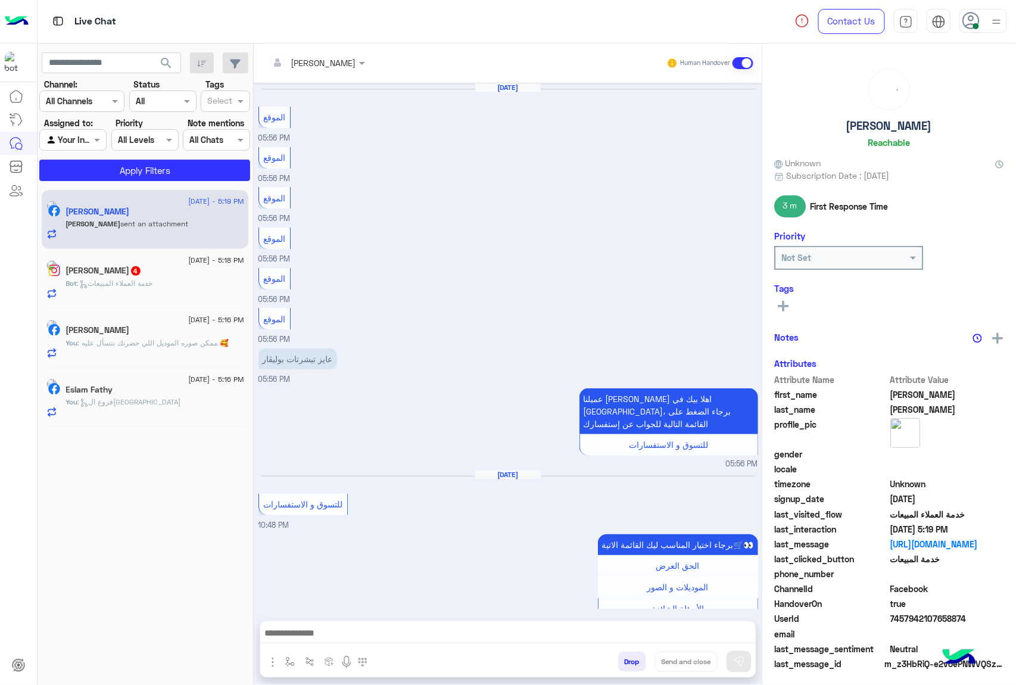
click at [636, 659] on button "Drop" at bounding box center [632, 662] width 28 height 20
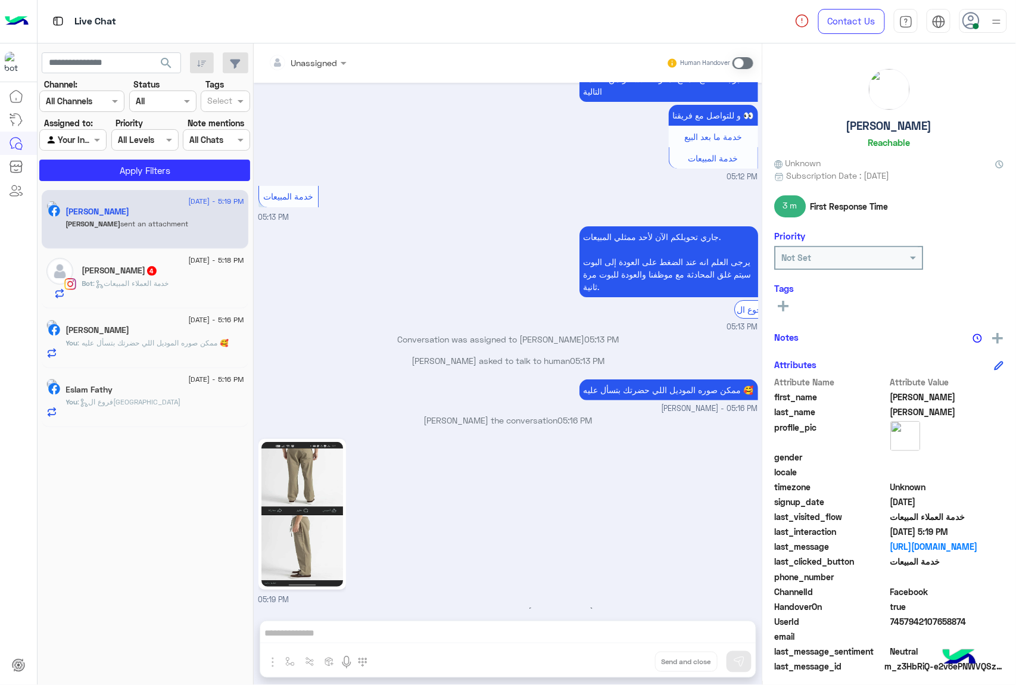
click at [636, 659] on div "Unassigned Human Handover [DATE] الموقع 05:56 PM الموقع 05:56 PM الموقع 05:56 P…" at bounding box center [508, 366] width 509 height 646
click at [0, 0] on button "Drop" at bounding box center [0, 0] width 0 height 0
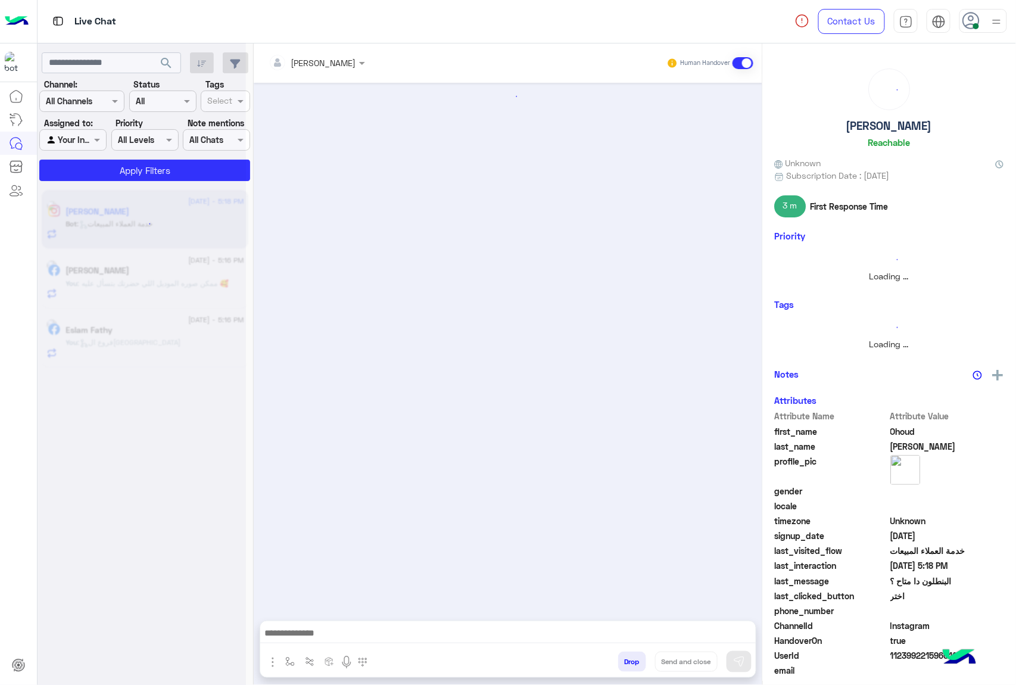
click at [636, 659] on button "Drop" at bounding box center [632, 662] width 28 height 20
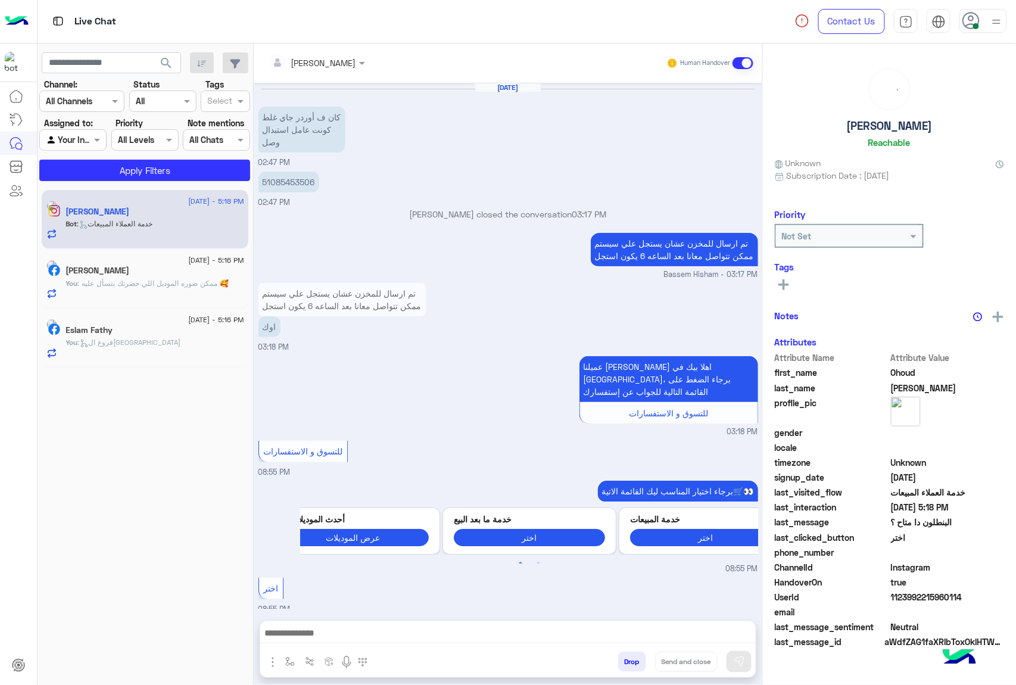
click at [636, 659] on button "Drop" at bounding box center [632, 662] width 28 height 20
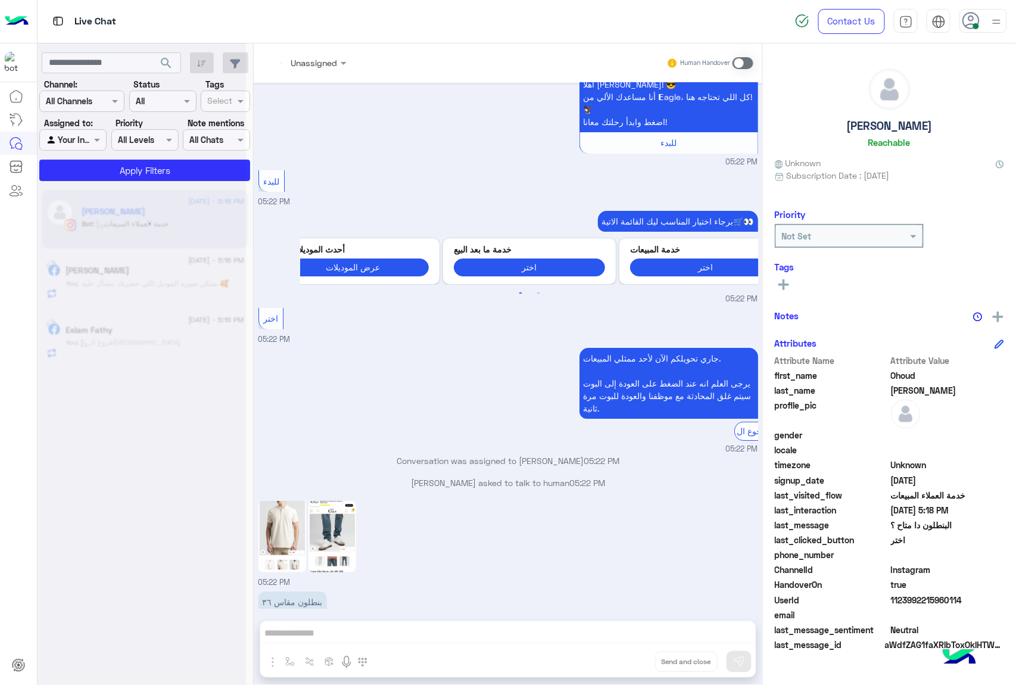
click at [636, 659] on div "Unassigned Human Handover [DATE] [PERSON_NAME] the conversation 10:04 AM بس ولا…" at bounding box center [508, 366] width 509 height 646
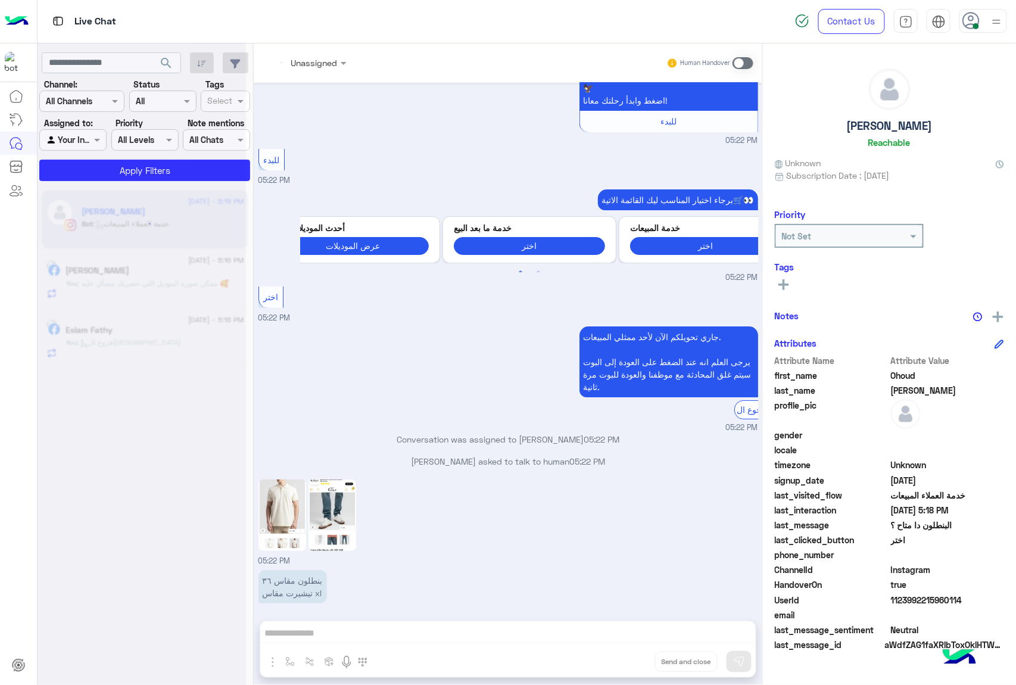
click at [636, 659] on div "Unassigned Human Handover [DATE] [PERSON_NAME] the conversation 10:04 AM بس ولا…" at bounding box center [508, 366] width 509 height 646
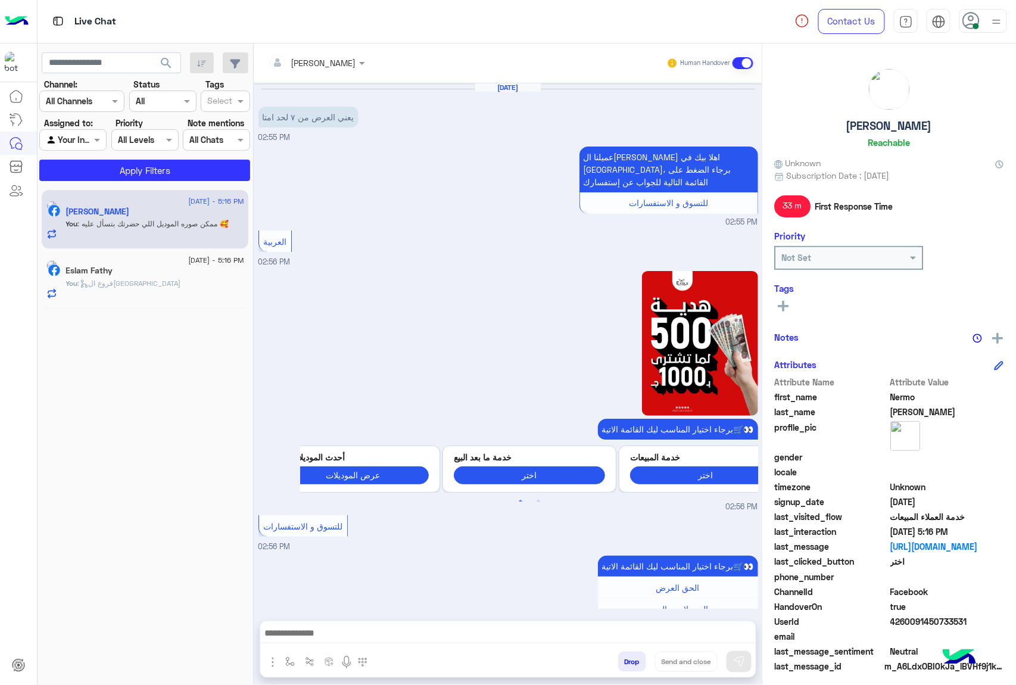
scroll to position [1904, 0]
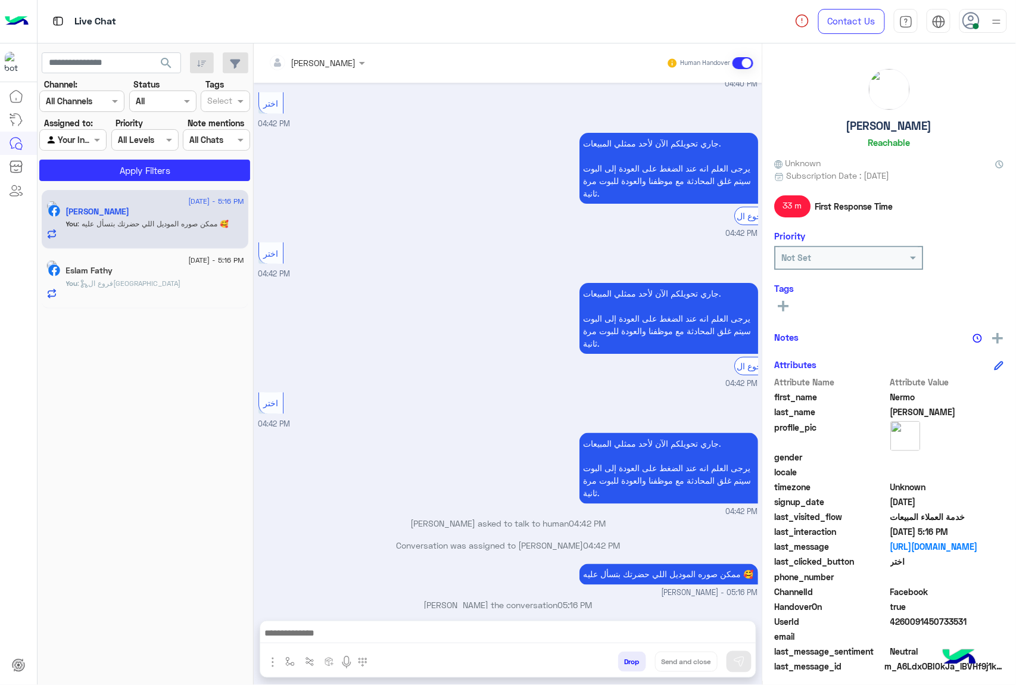
click at [636, 659] on button "Drop" at bounding box center [632, 662] width 28 height 20
click at [636, 659] on div "[PERSON_NAME] Human Handover [DATE] يعني العرض من ٧ لحد امتا 02:55 PM عميلنا ال…" at bounding box center [508, 366] width 509 height 646
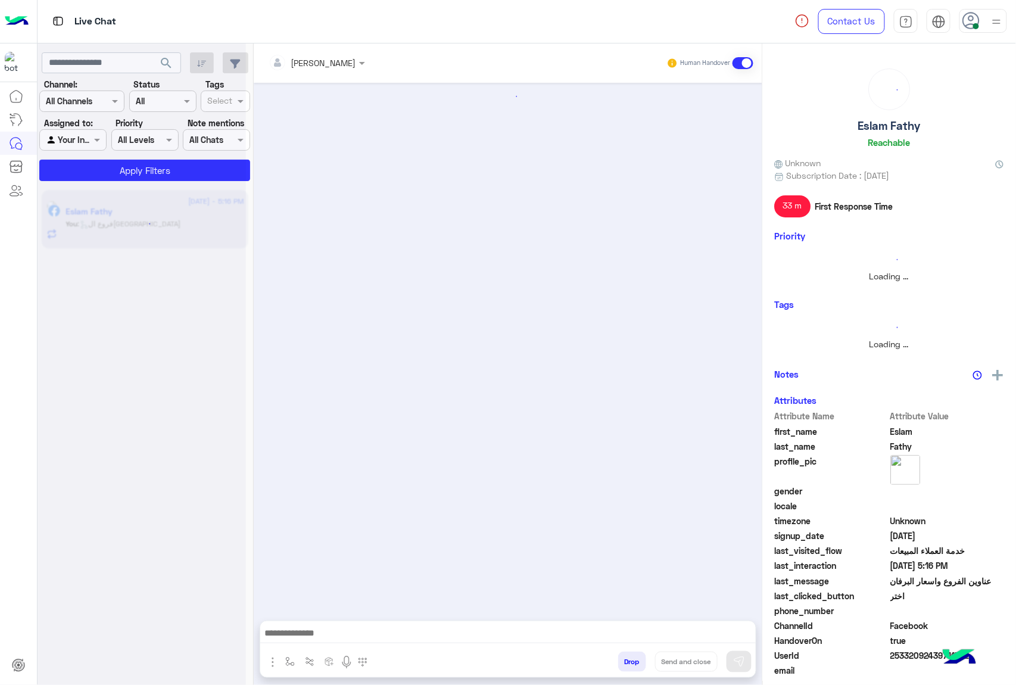
click at [636, 659] on button "Drop" at bounding box center [632, 662] width 28 height 20
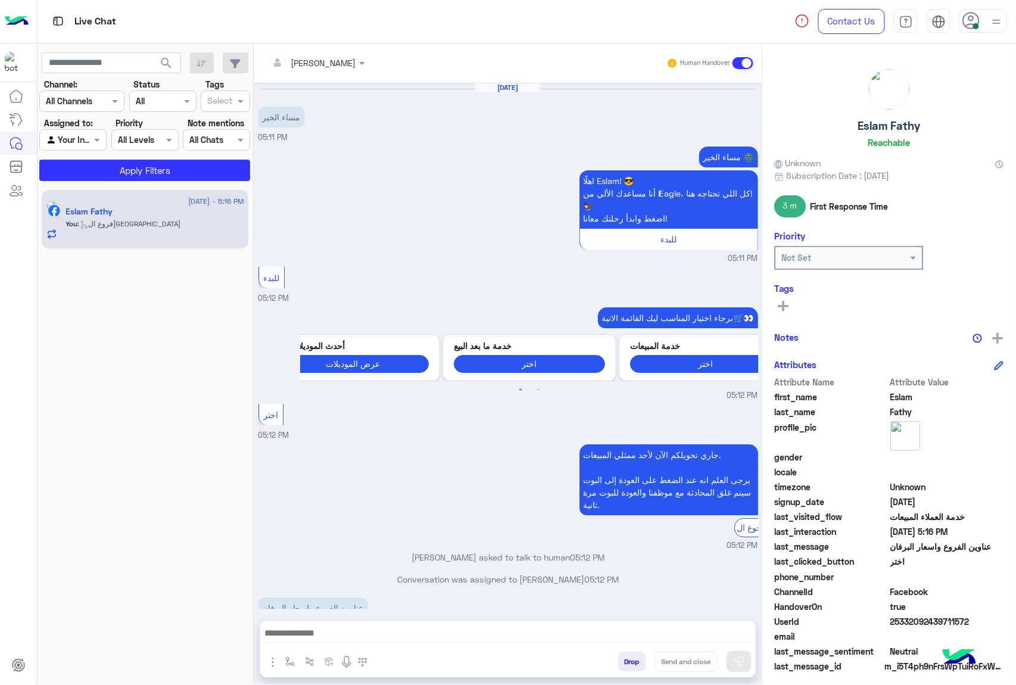
scroll to position [332, 0]
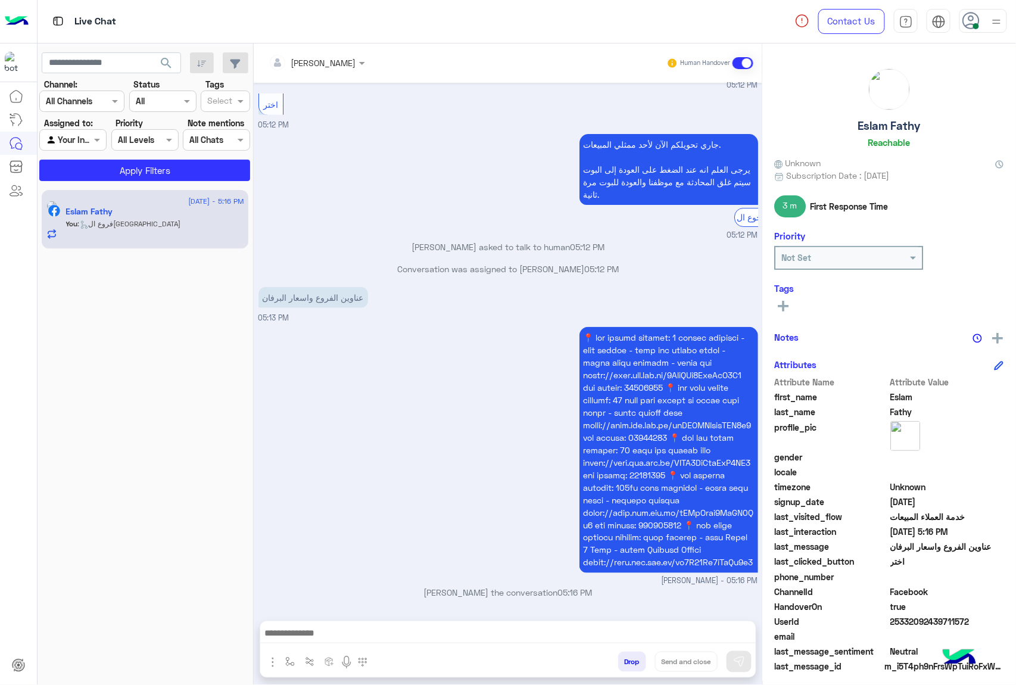
click at [636, 659] on div "[PERSON_NAME] Human Handover [DATE] مساء الخير 05:11 PM مساء الخير 🌚 اهلًا Esla…" at bounding box center [508, 366] width 509 height 646
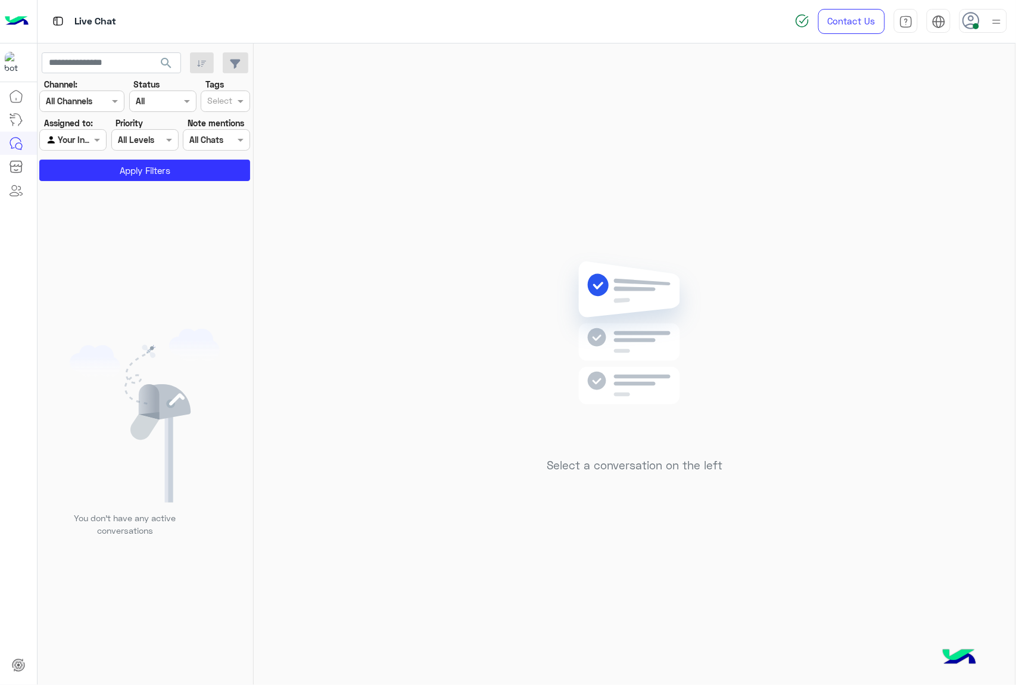
click at [973, 20] on use at bounding box center [971, 20] width 17 height 17
click at [906, 175] on label "Offline" at bounding box center [933, 168] width 130 height 21
